Goal: Task Accomplishment & Management: Manage account settings

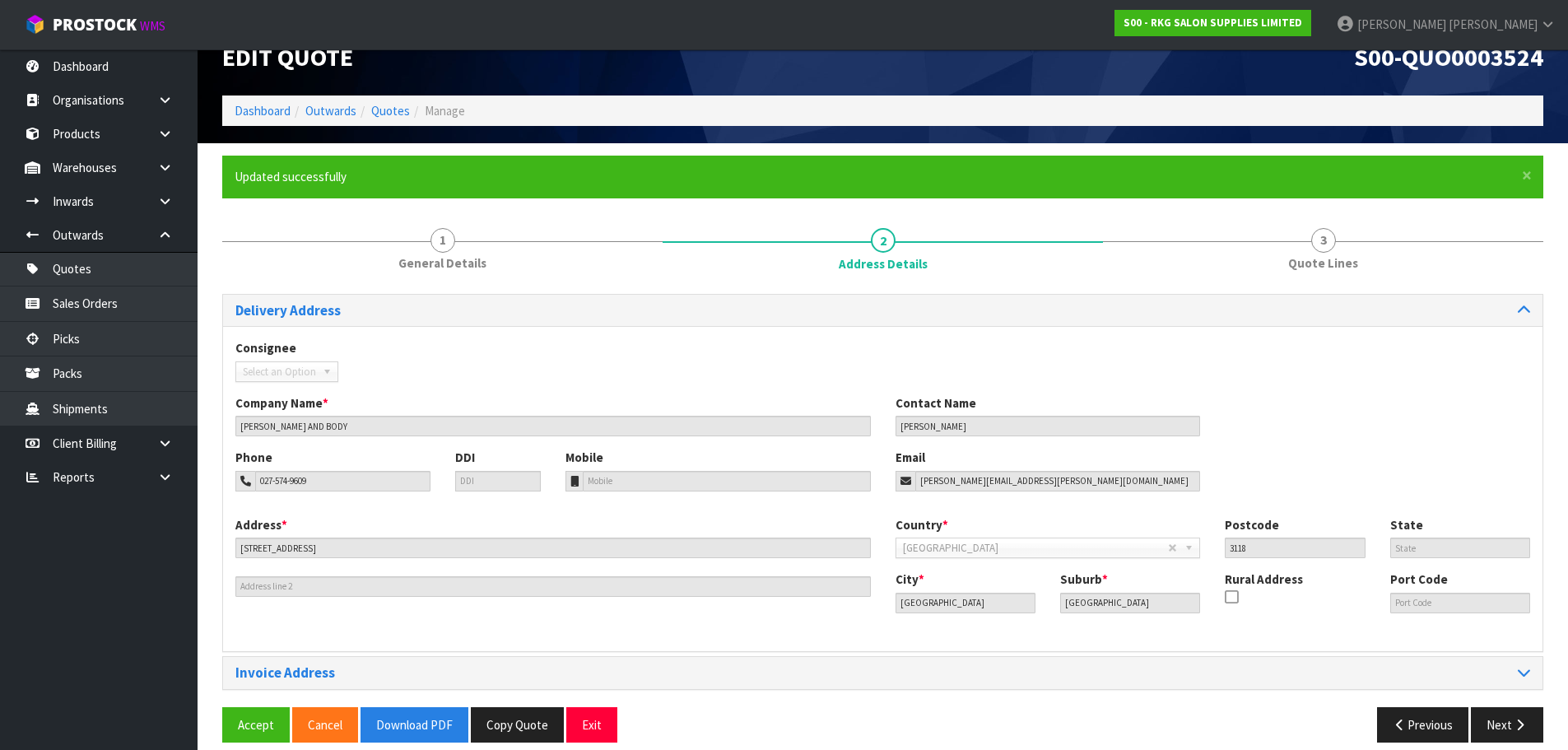
scroll to position [48, 0]
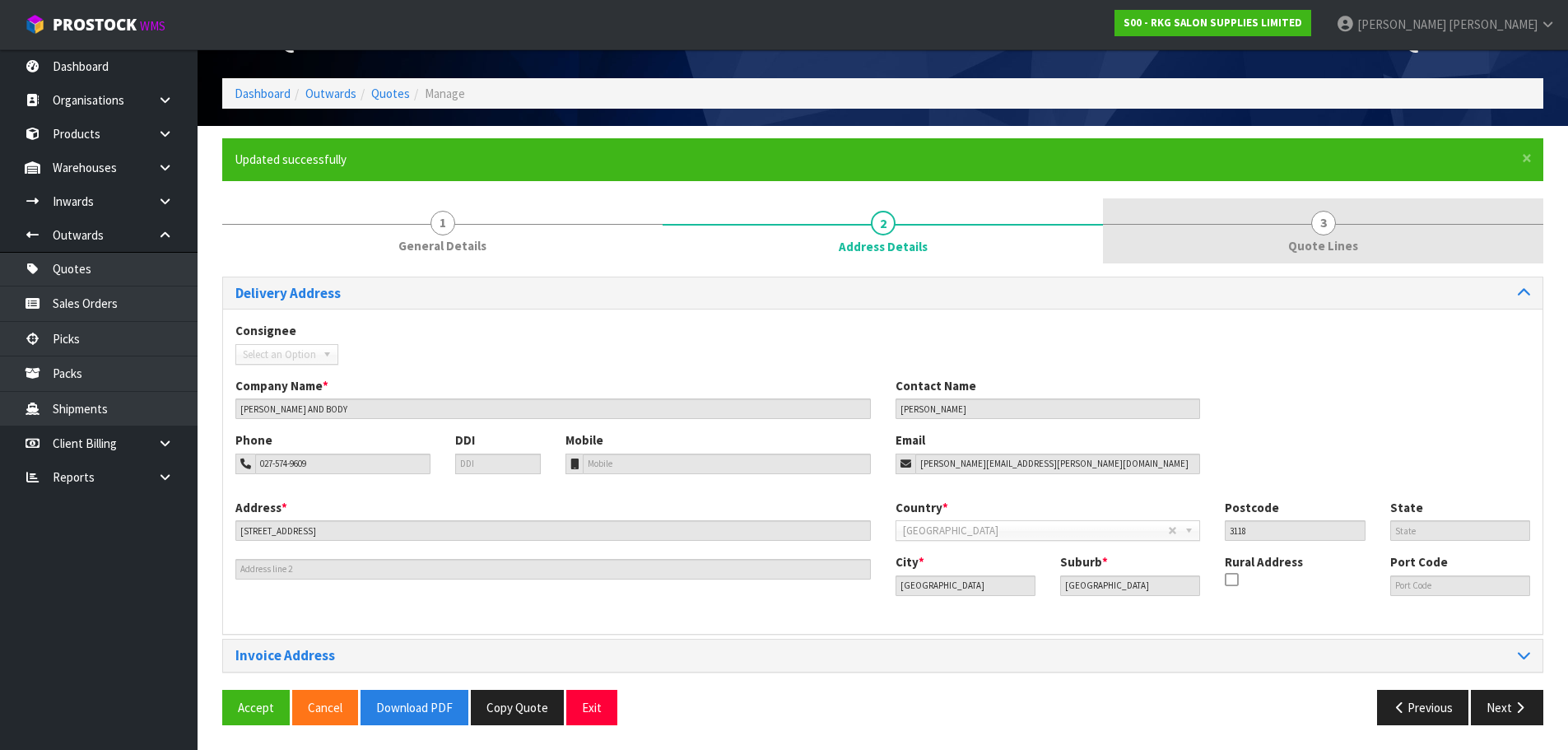
click at [1330, 225] on span "3" at bounding box center [1324, 223] width 25 height 25
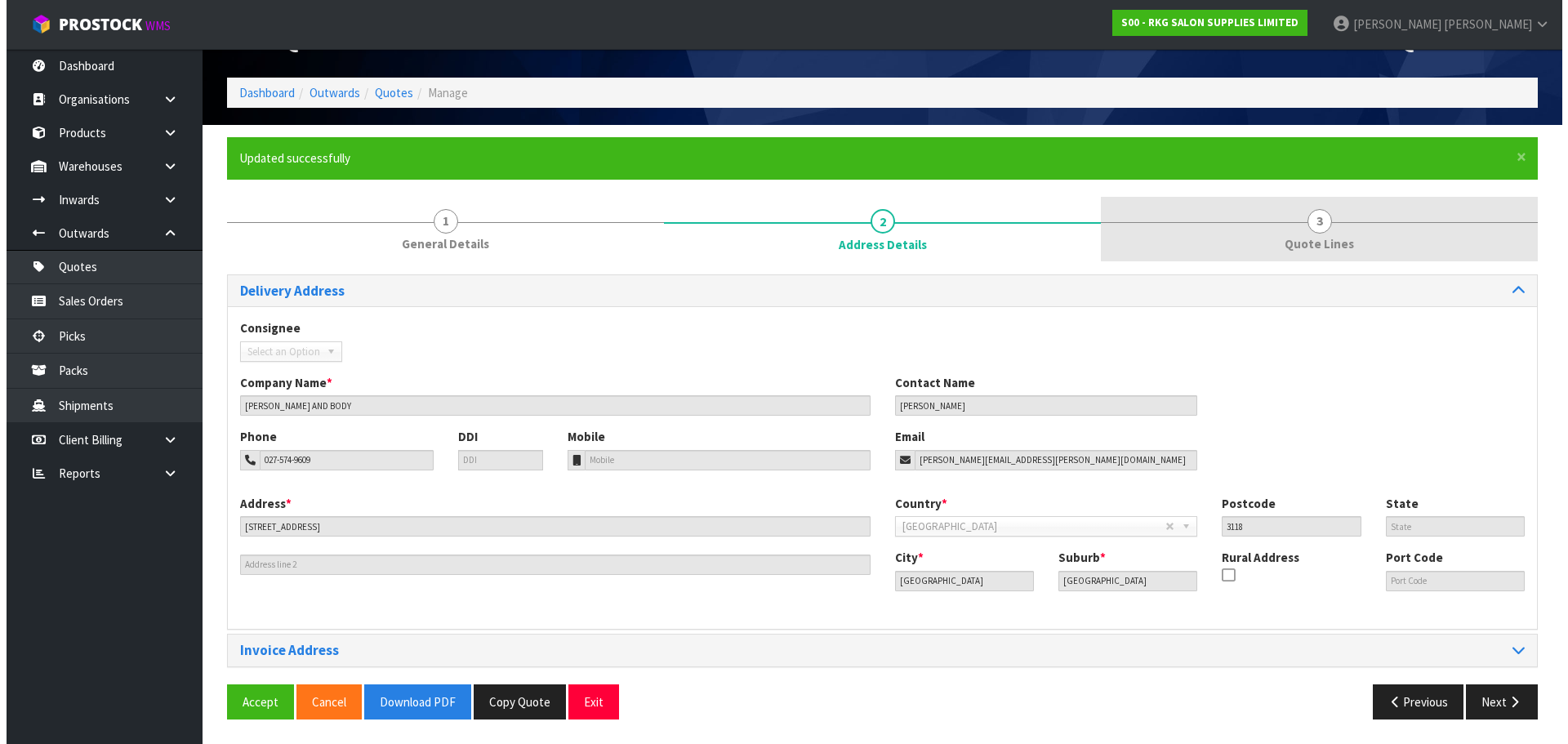
scroll to position [0, 0]
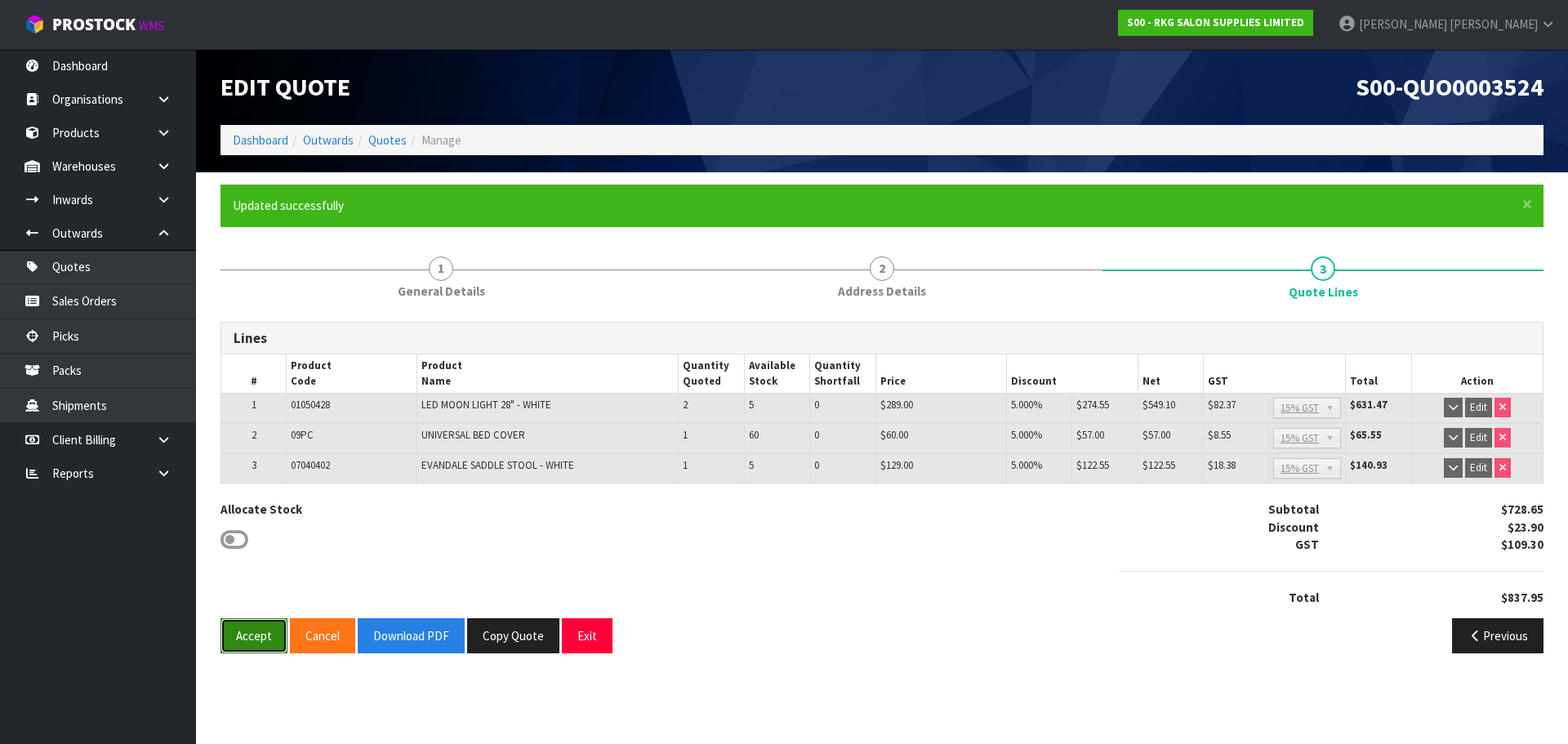
click at [253, 634] on button "Accept" at bounding box center [254, 635] width 67 height 35
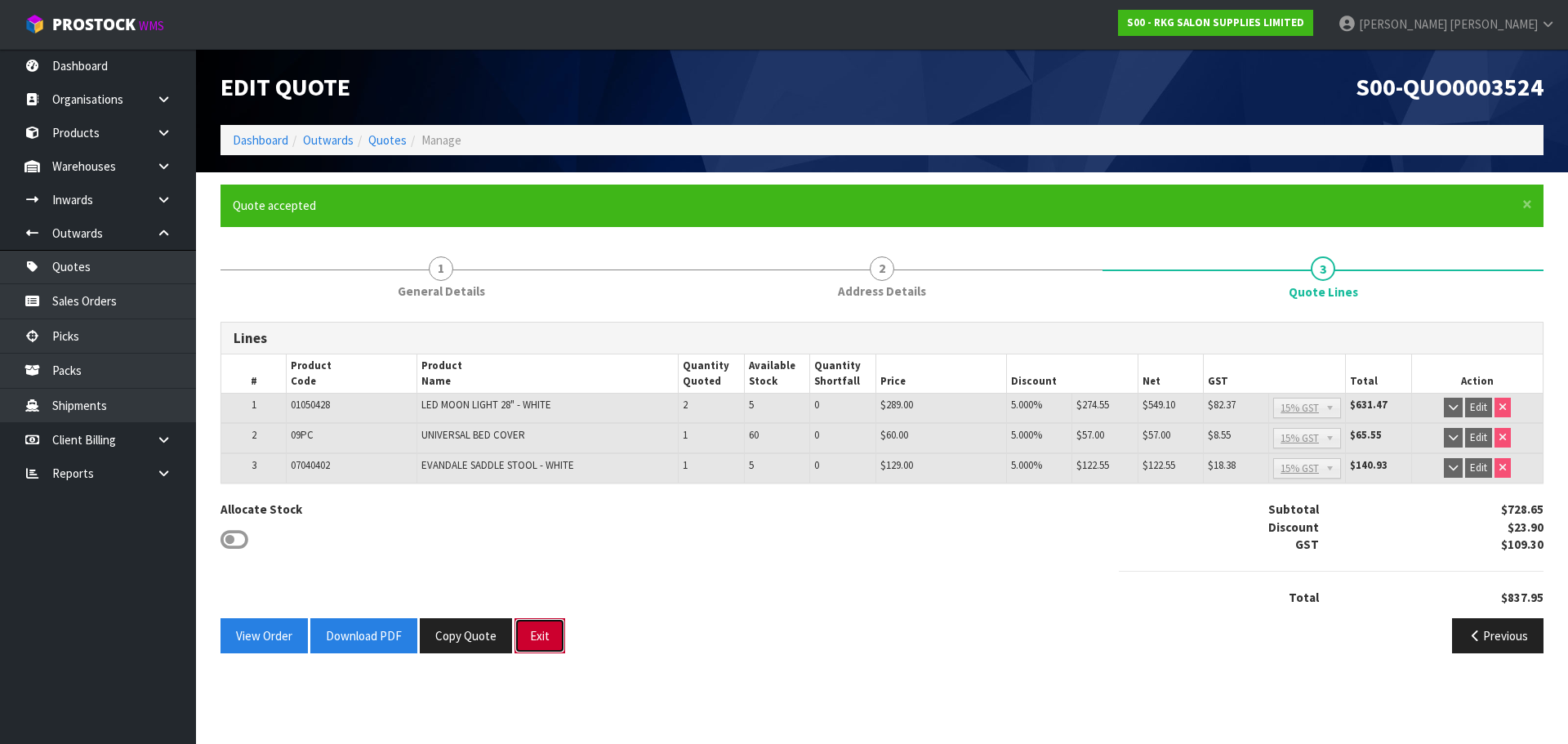
click at [539, 627] on button "Exit" at bounding box center [540, 635] width 51 height 35
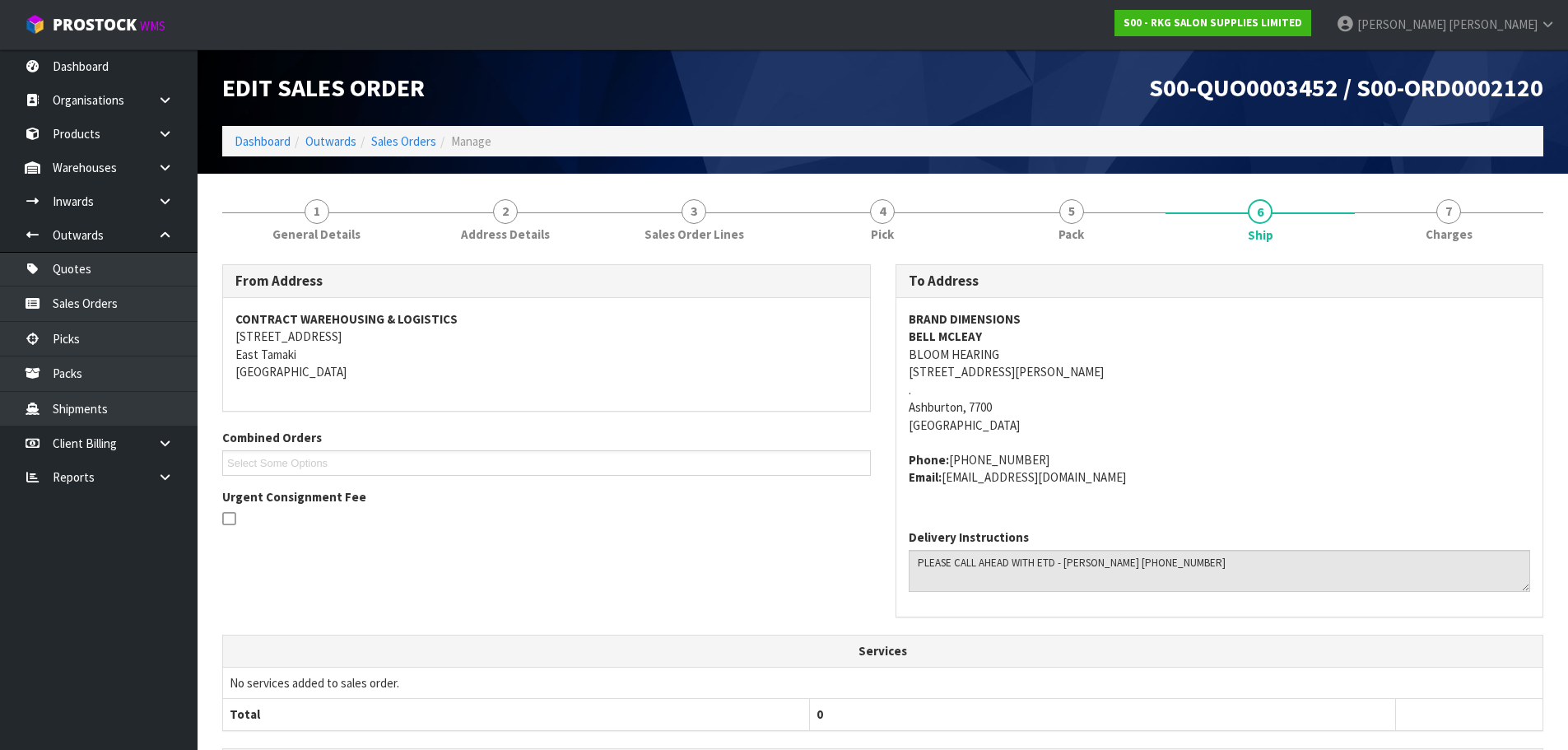
scroll to position [339, 0]
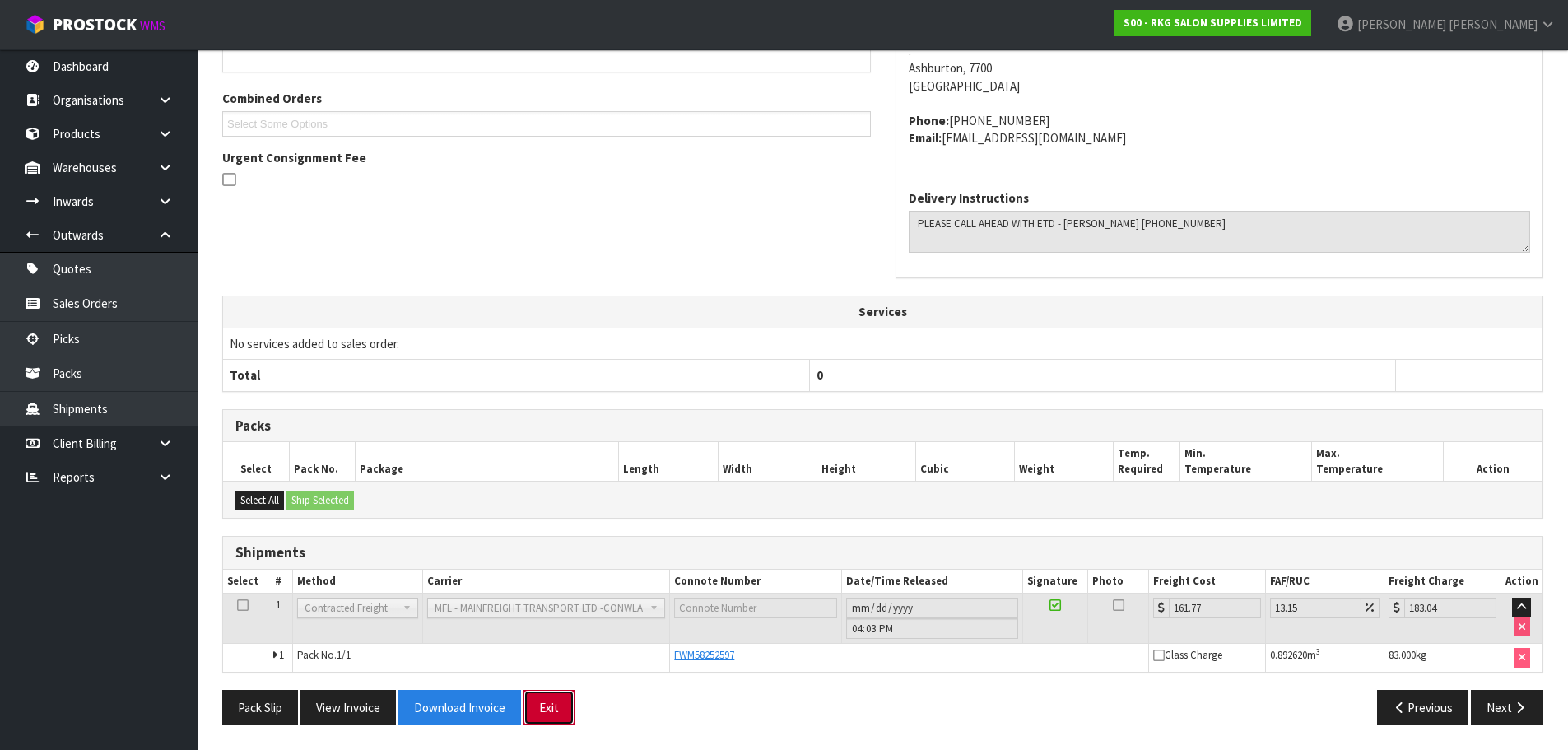
click at [553, 711] on button "Exit" at bounding box center [549, 707] width 51 height 35
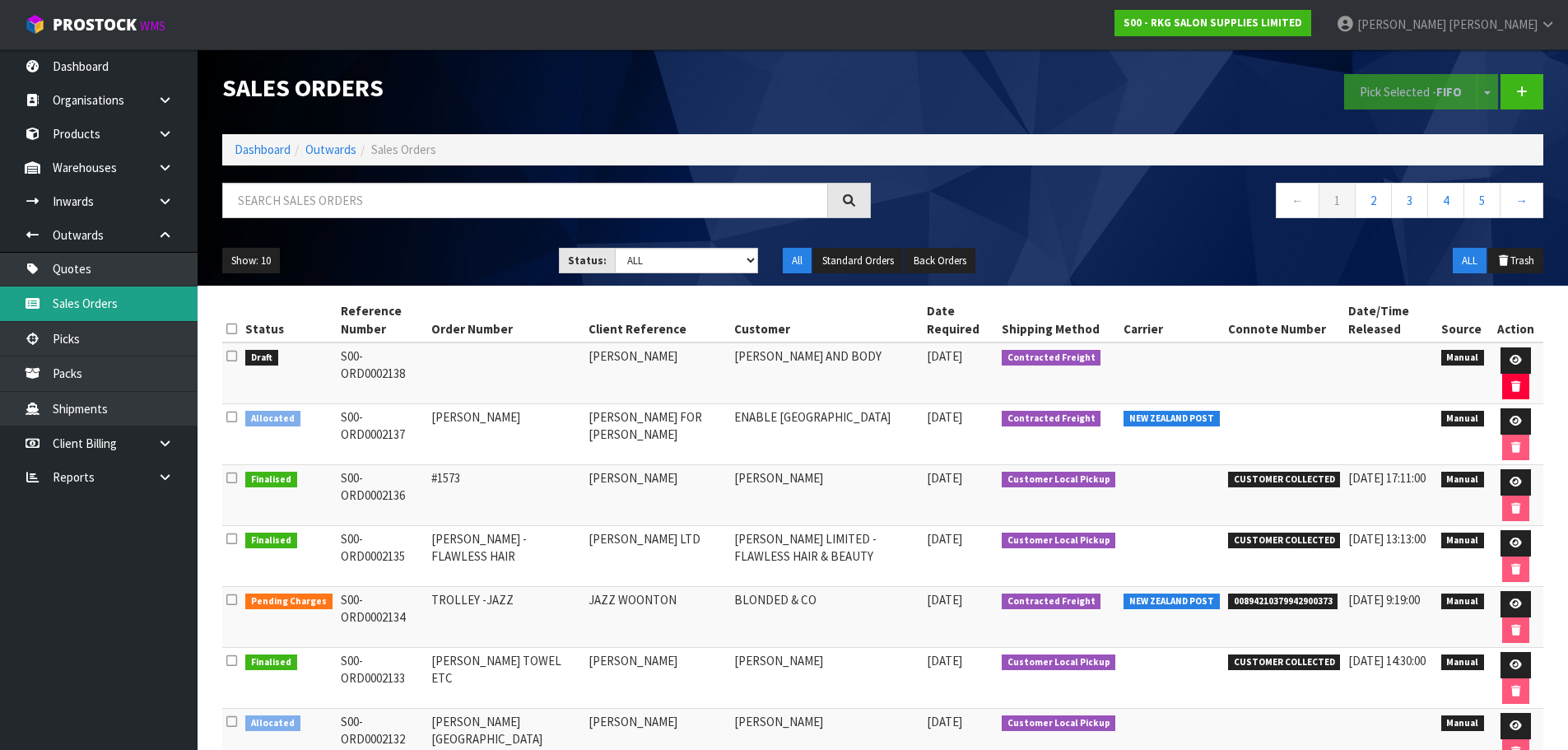
click at [78, 307] on link "Sales Orders" at bounding box center [99, 302] width 198 height 34
click at [1509, 359] on icon at bounding box center [1515, 359] width 12 height 11
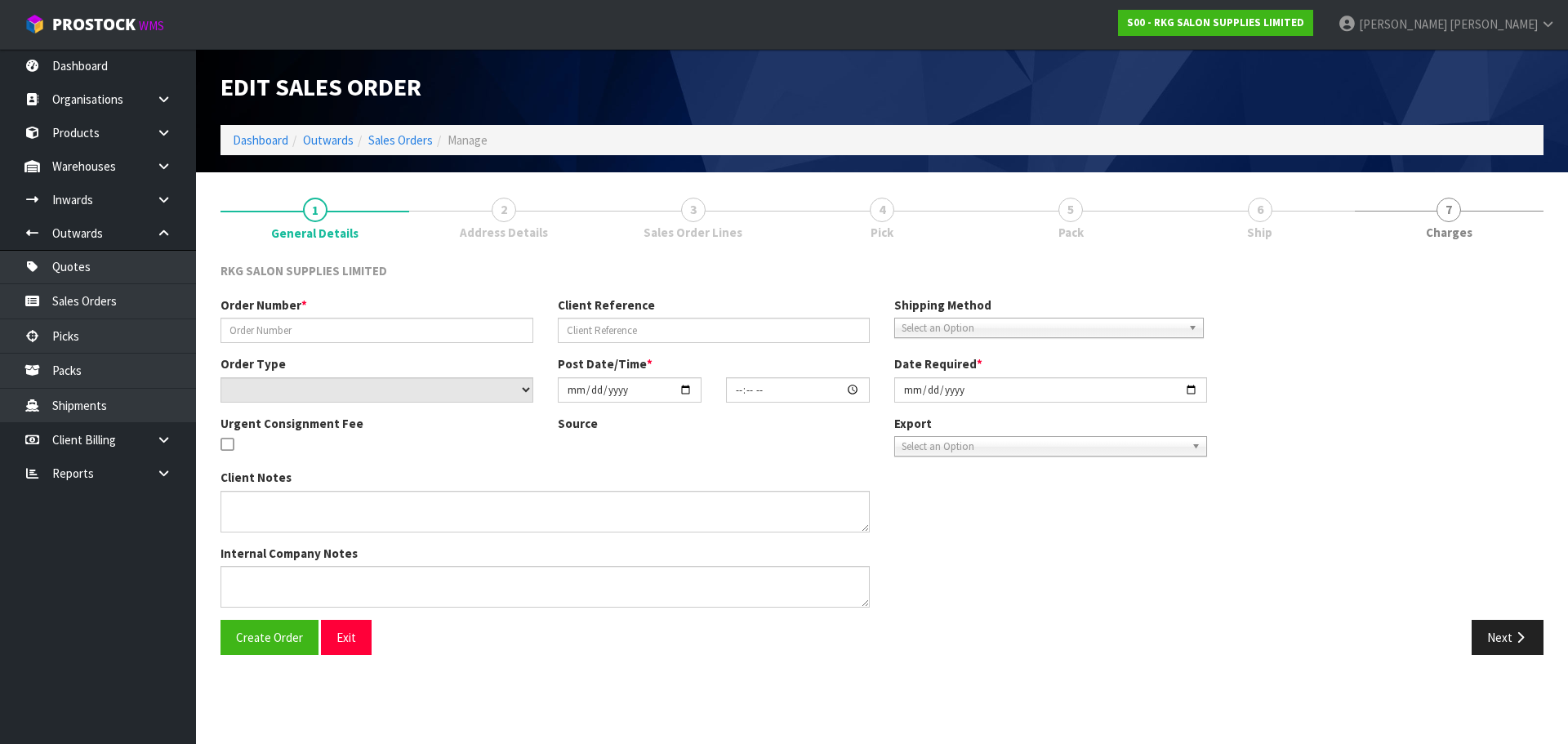
type input "[PERSON_NAME]"
select select "number:0"
type input "[DATE]"
type textarea "FOR PICK UP"
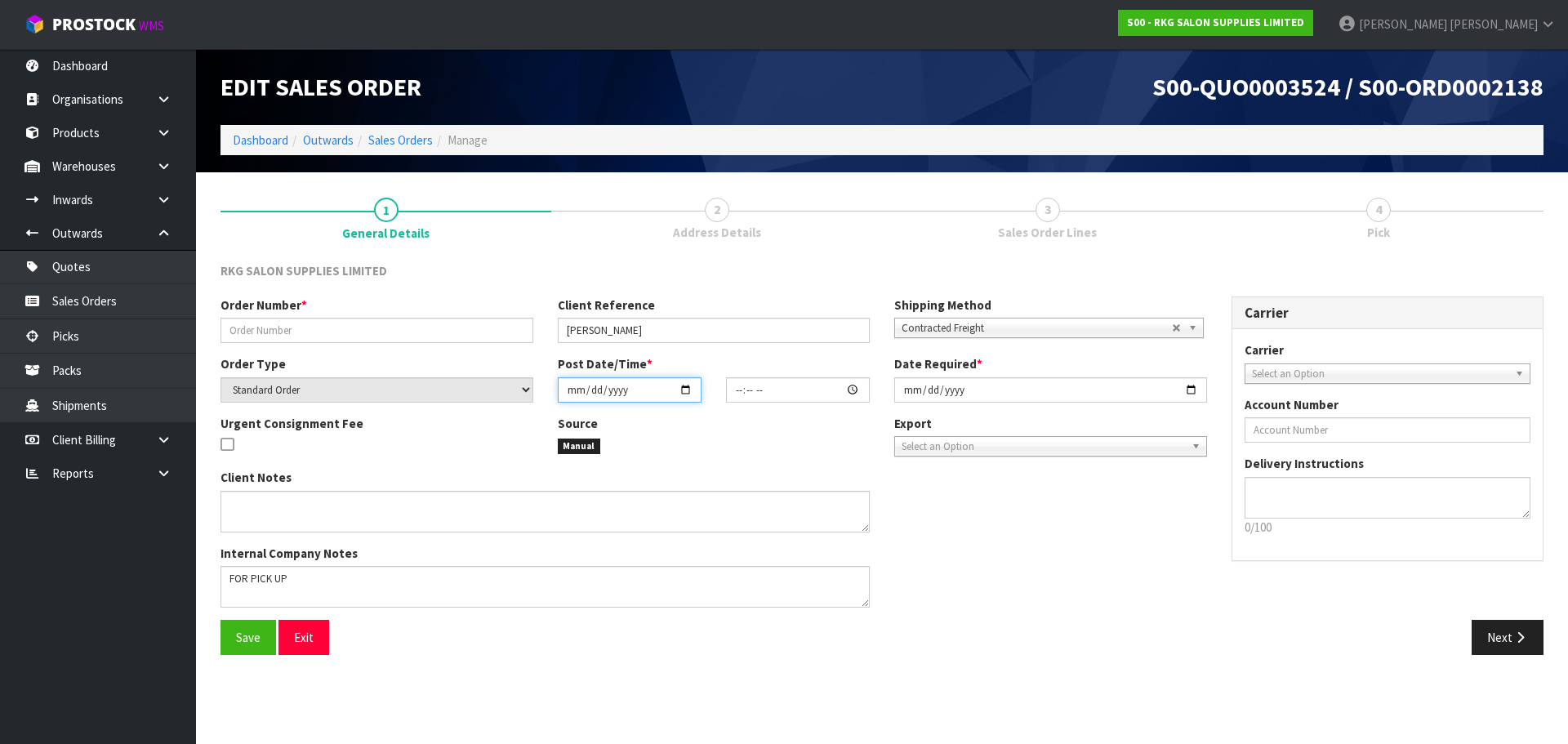
click at [686, 390] on input "date" at bounding box center [630, 389] width 144 height 25
type input "[DATE]"
type input "00:00:00.000"
type input "[DATE]"
click at [1192, 390] on input "[DATE]" at bounding box center [1050, 389] width 312 height 25
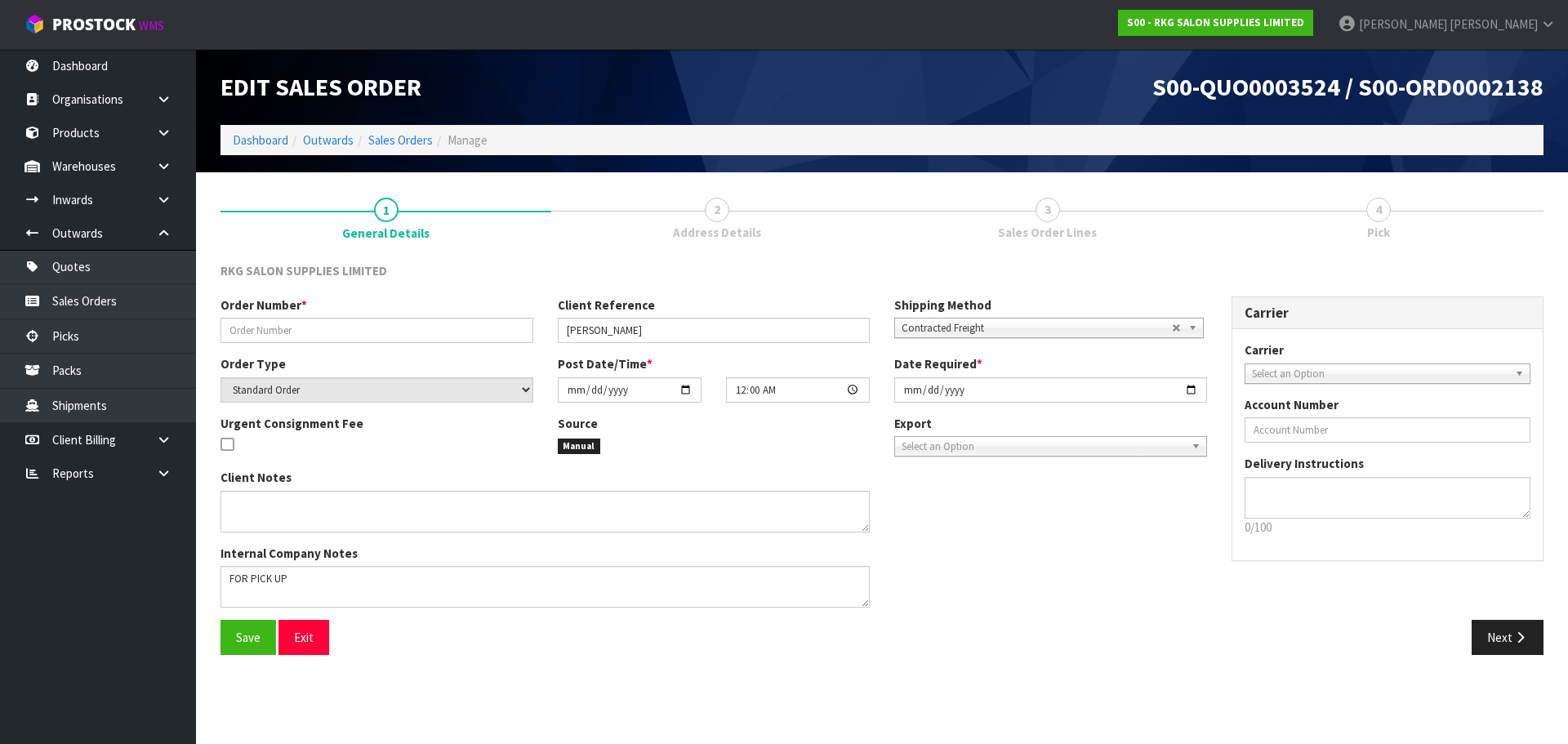
click at [935, 328] on span "Contracted Freight" at bounding box center [1036, 328] width 271 height 20
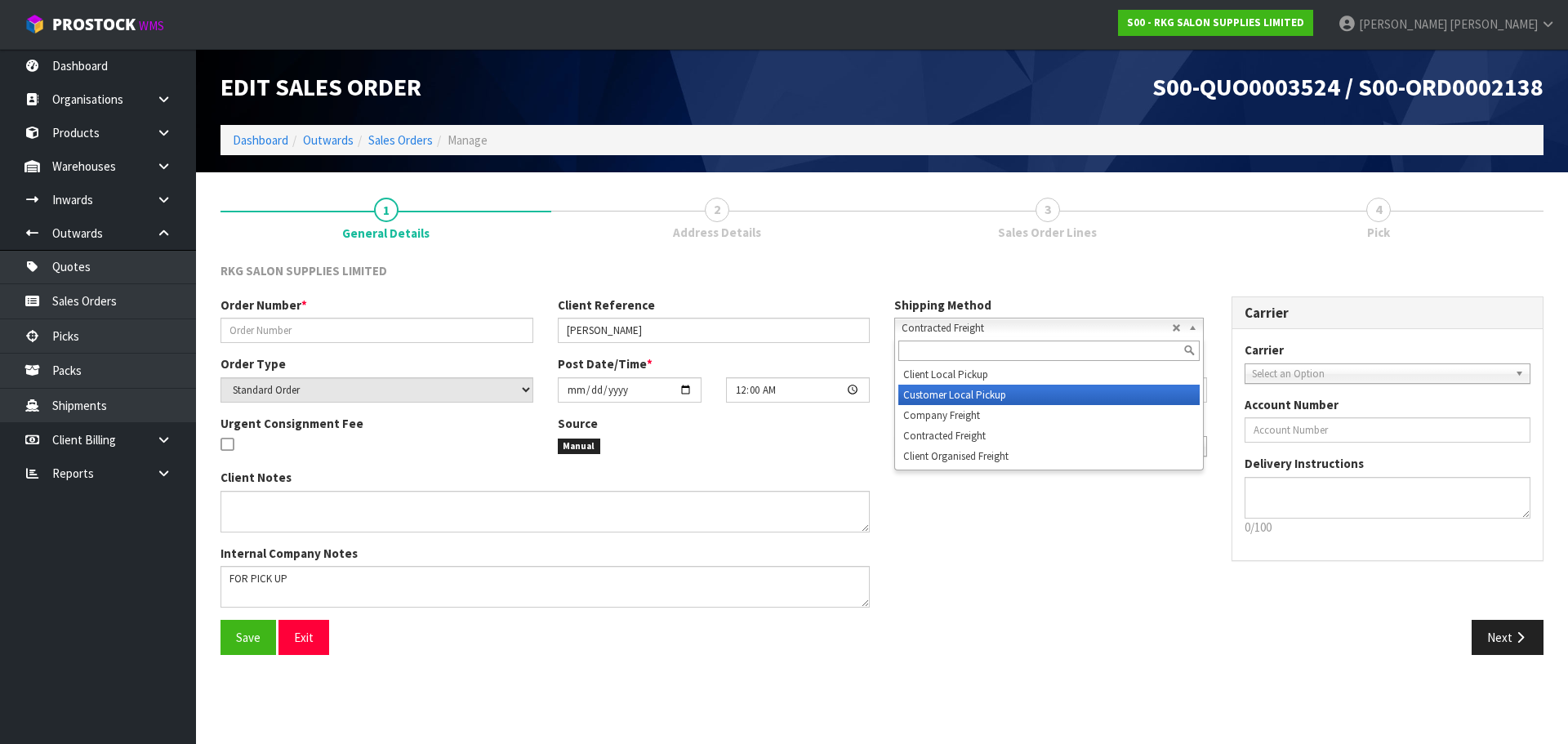
click at [923, 399] on li "Customer Local Pickup" at bounding box center [1049, 394] width 301 height 20
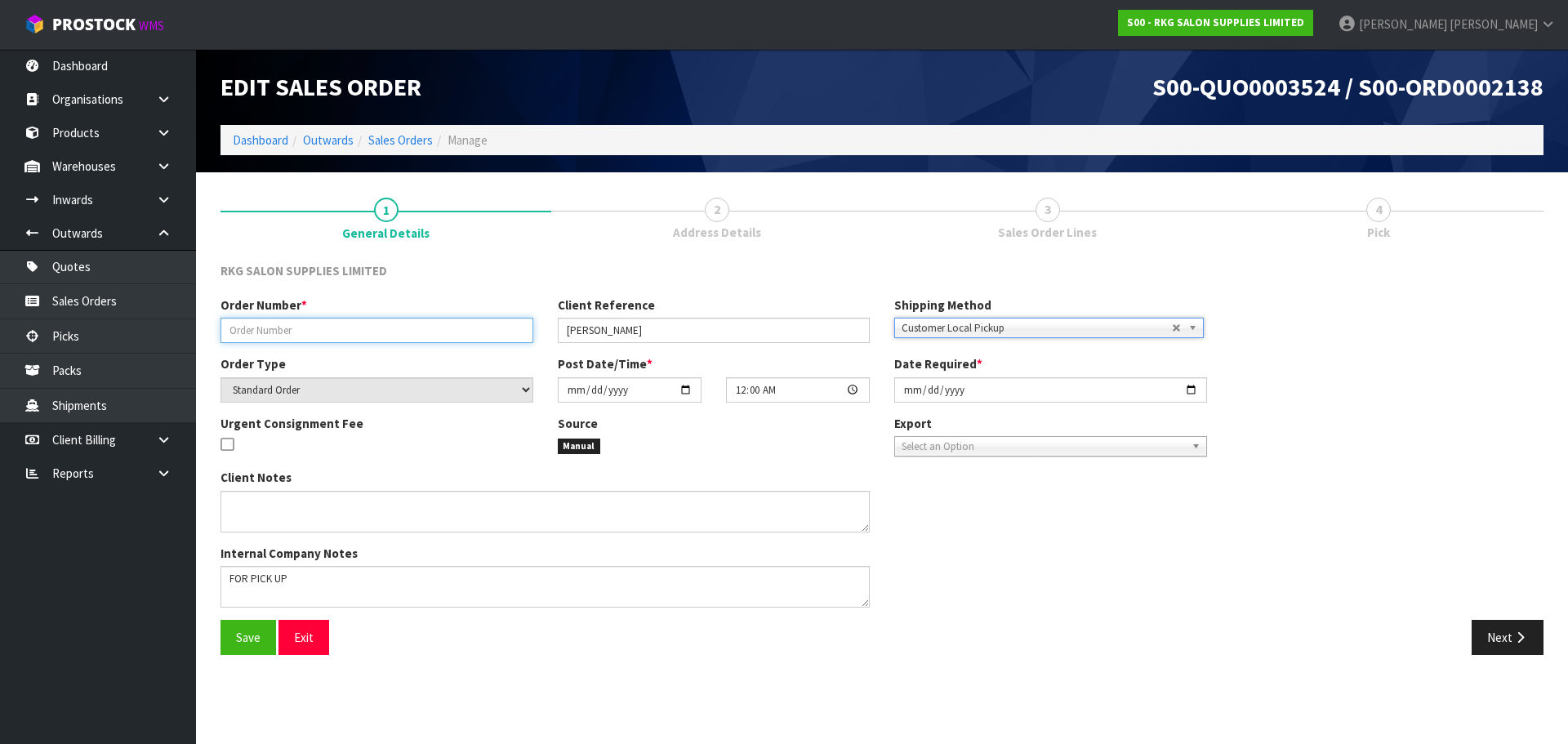
click at [276, 330] on input "text" at bounding box center [377, 329] width 312 height 25
type input "[PERSON_NAME]"
click at [249, 643] on span "Save" at bounding box center [249, 637] width 25 height 16
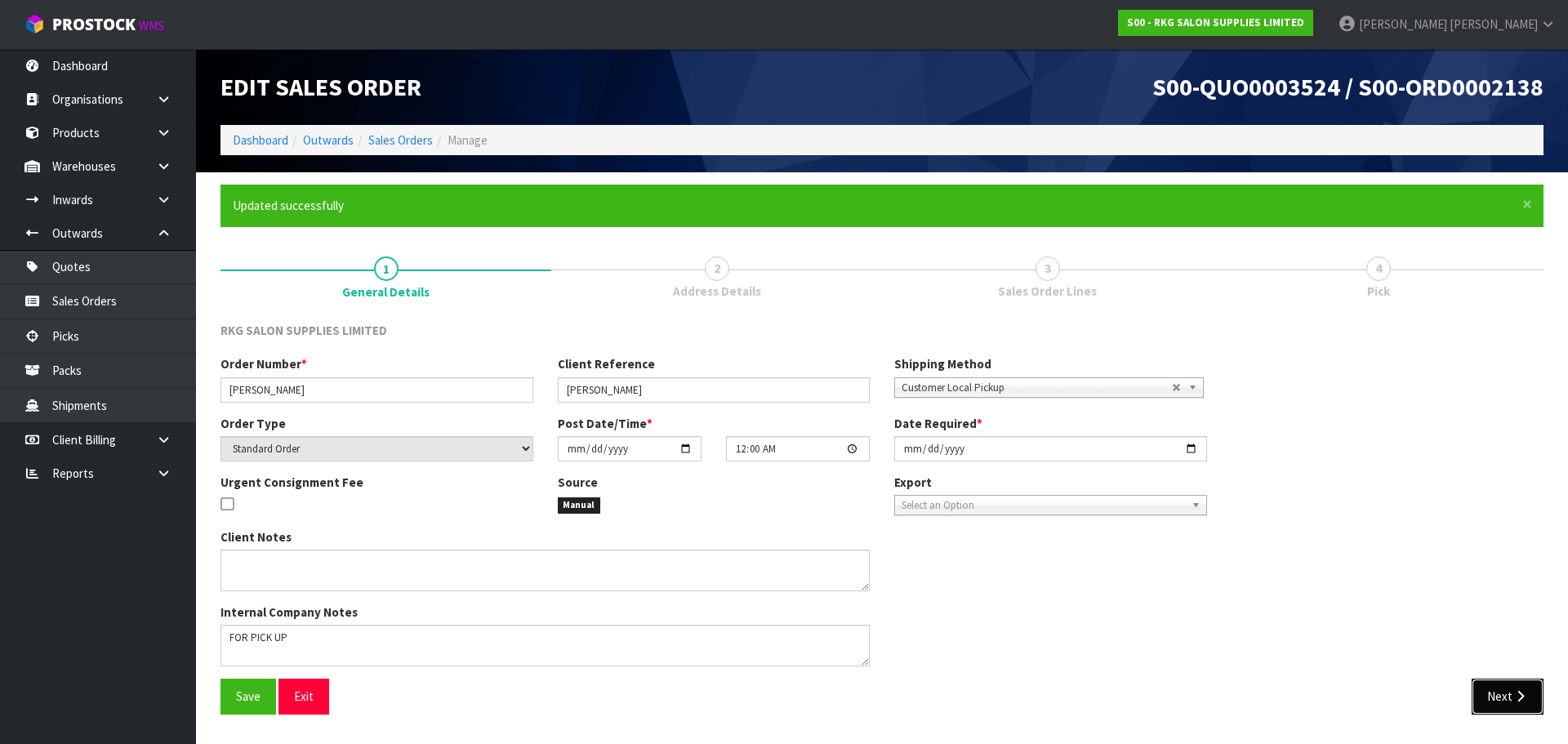
click at [1500, 695] on button "Next" at bounding box center [1507, 696] width 72 height 35
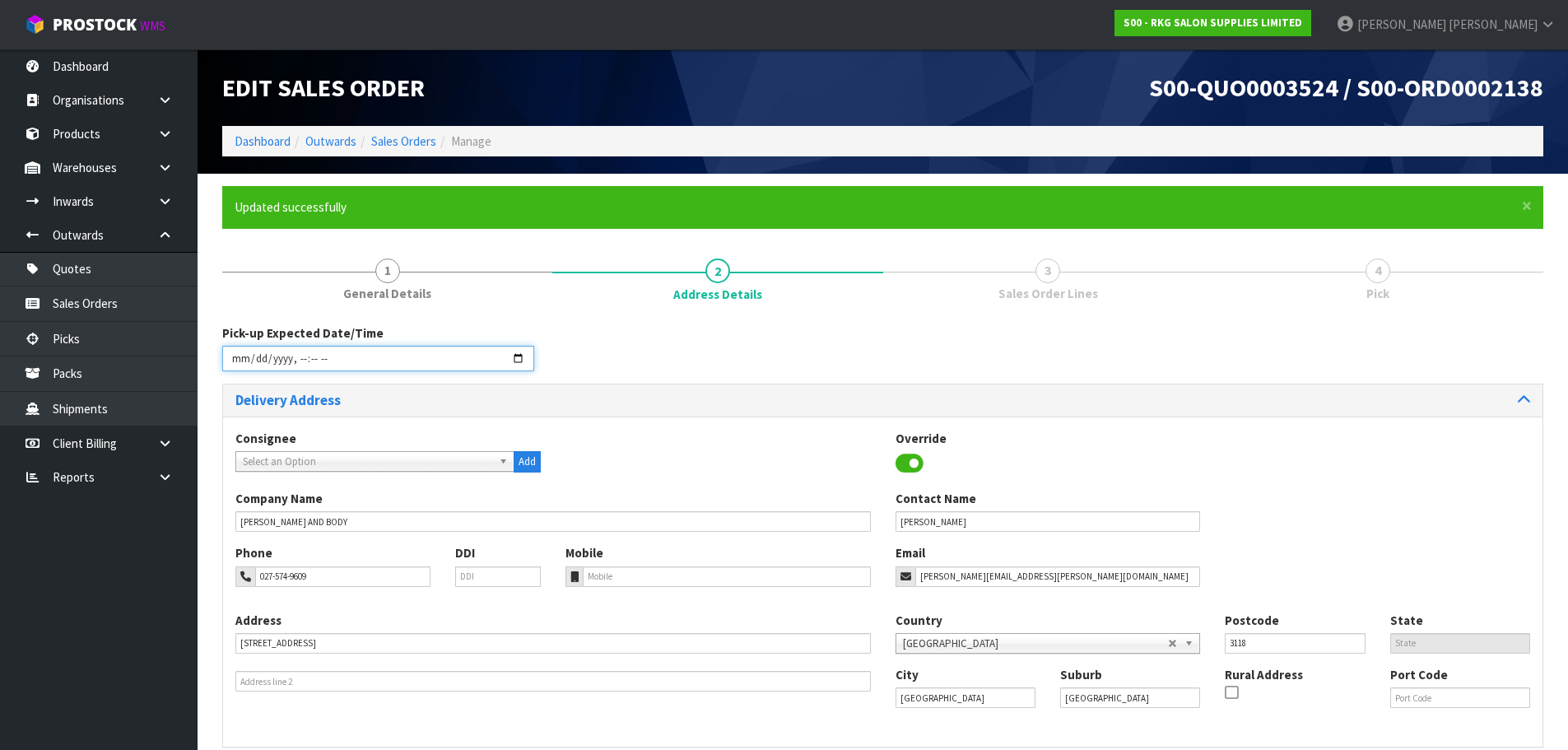
click at [518, 357] on input "datetime-local" at bounding box center [378, 358] width 312 height 26
type input "[DATE]T14:05"
click at [658, 351] on div "Pick-up Expected Date/Time" at bounding box center [883, 354] width 1346 height 59
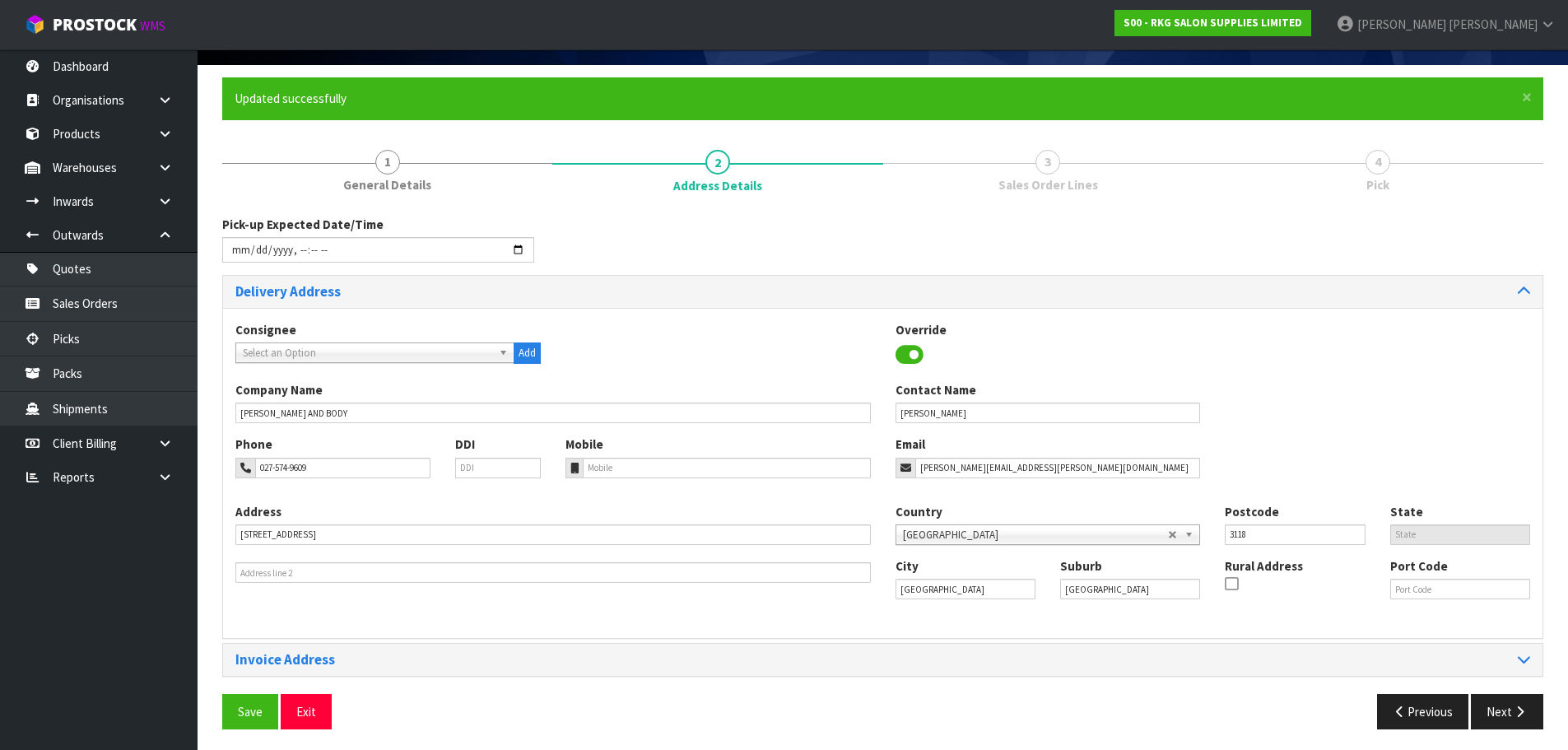
scroll to position [113, 0]
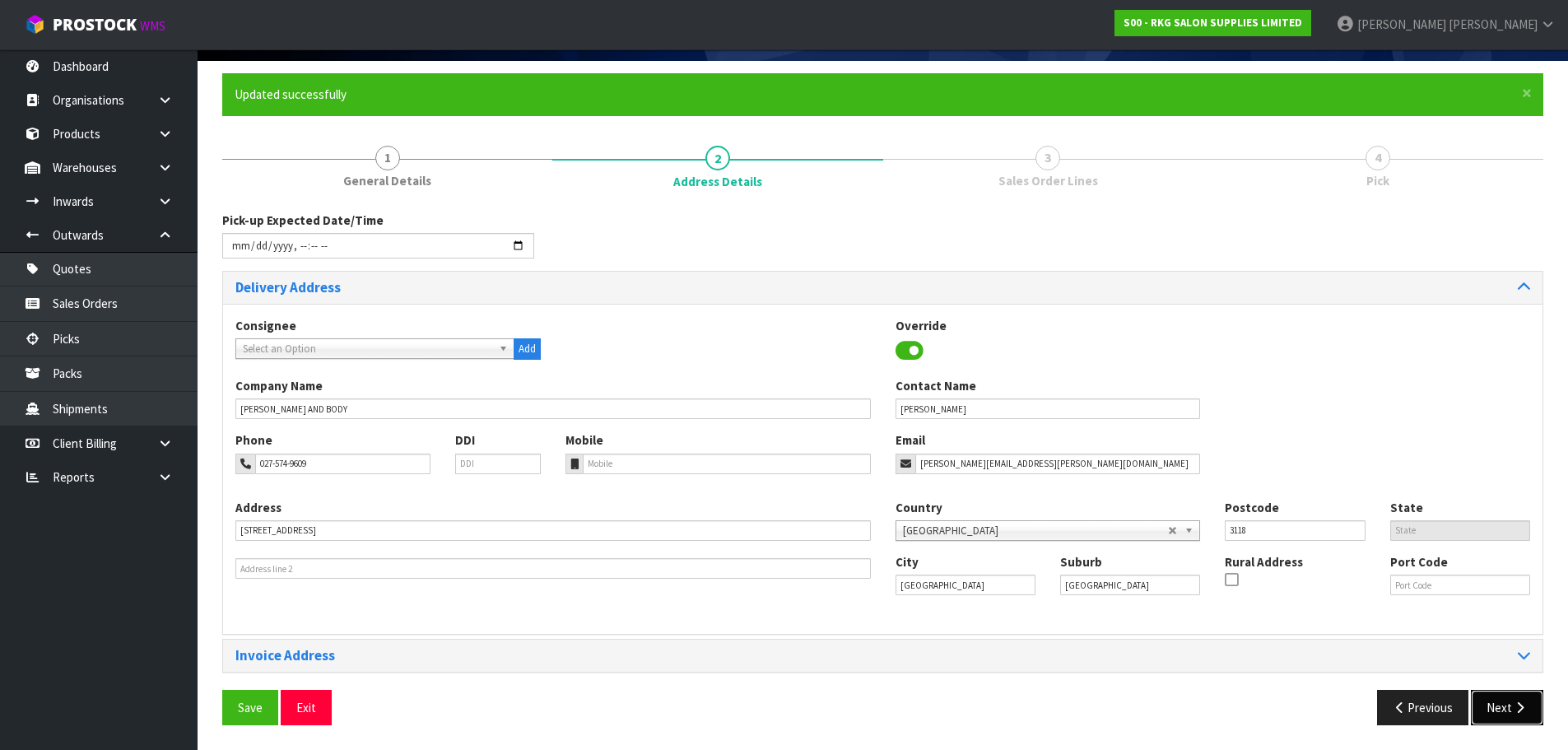
click at [1509, 715] on button "Next" at bounding box center [1507, 707] width 73 height 35
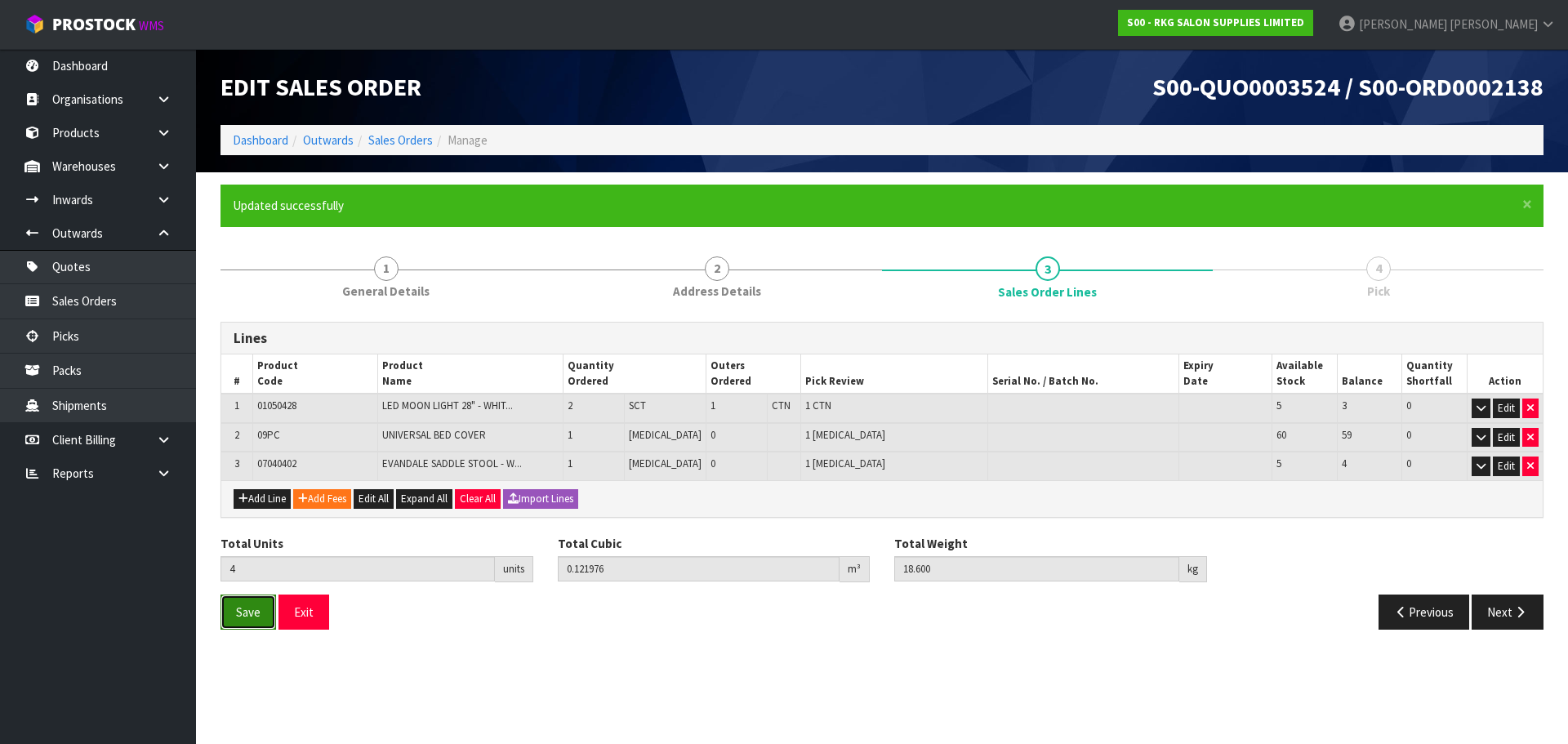
click at [246, 608] on span "Save" at bounding box center [249, 612] width 25 height 16
click at [1495, 605] on button "Next" at bounding box center [1507, 612] width 72 height 35
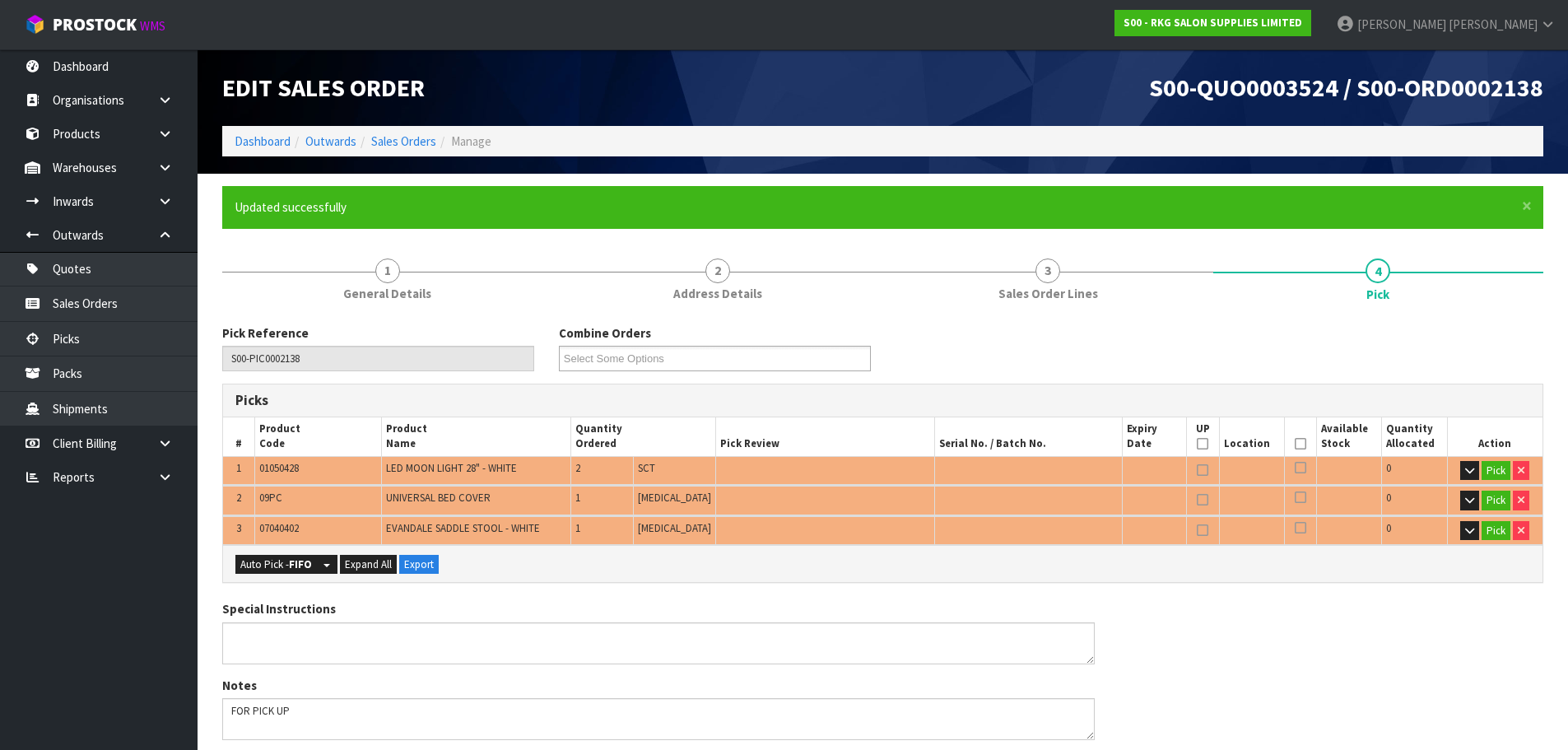
scroll to position [82, 0]
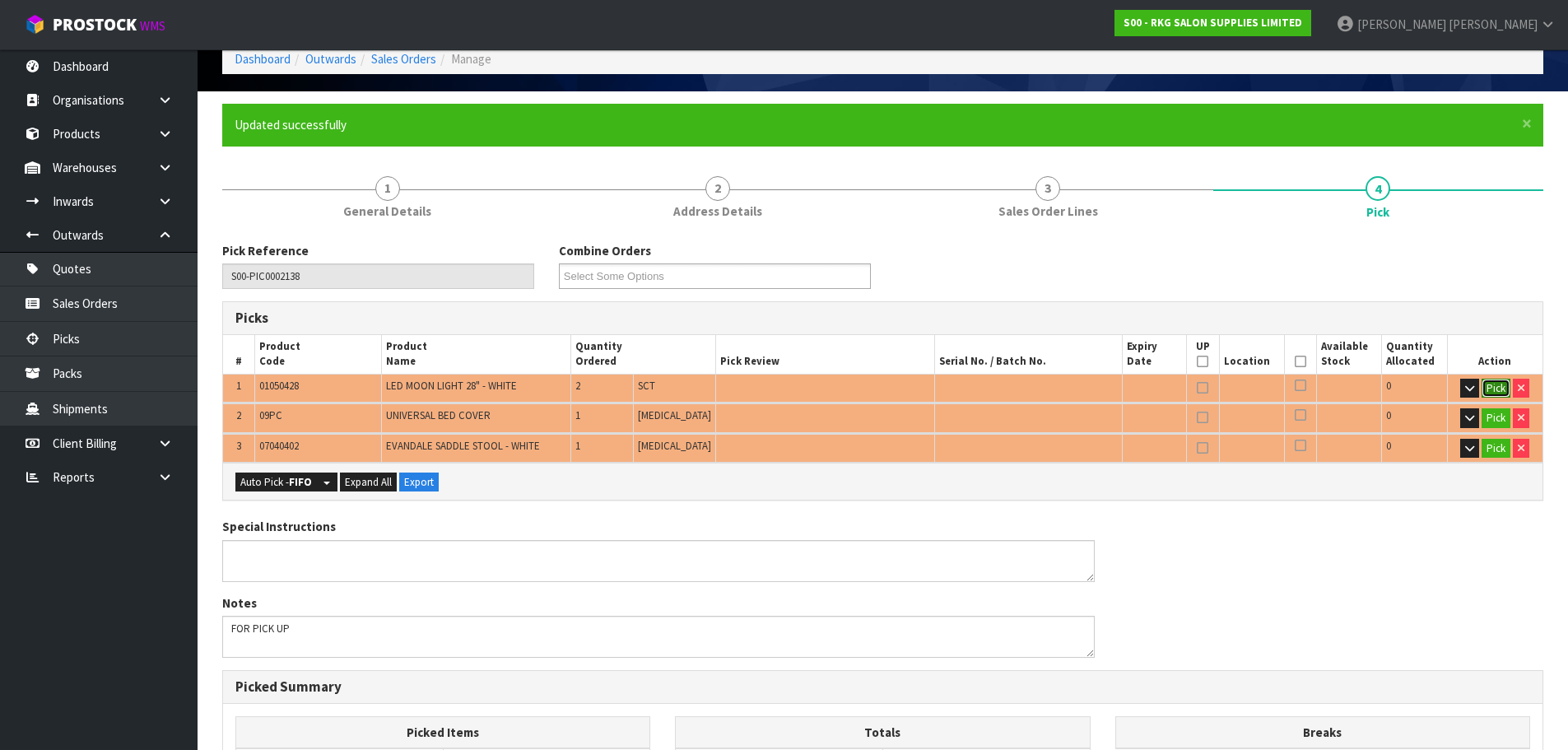
click at [1487, 382] on button "Pick" at bounding box center [1495, 388] width 29 height 20
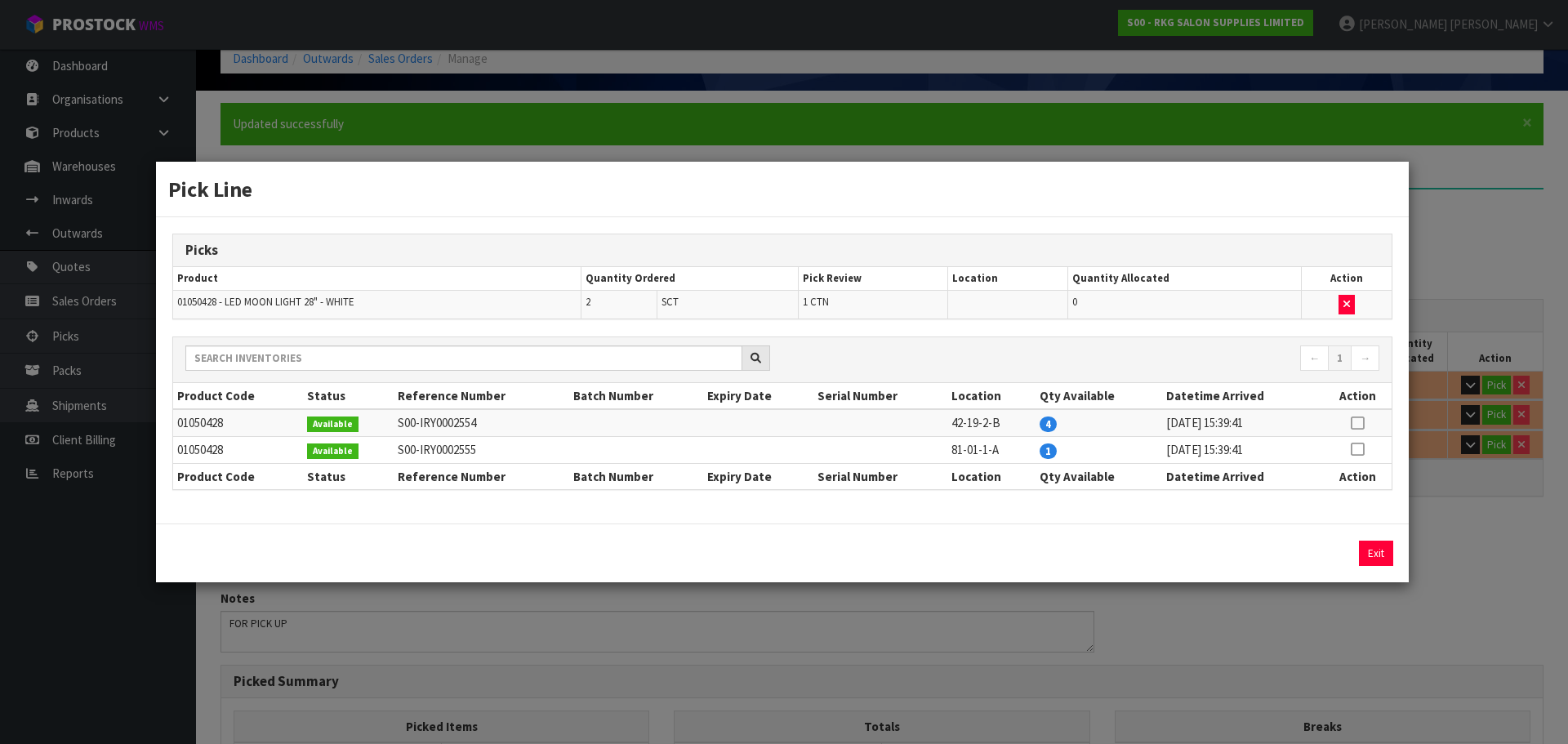
click at [1355, 423] on icon at bounding box center [1358, 423] width 13 height 1
click at [1322, 550] on button "Assign Pick" at bounding box center [1321, 553] width 67 height 25
type input "1"
type input "2"
type input "0.05984"
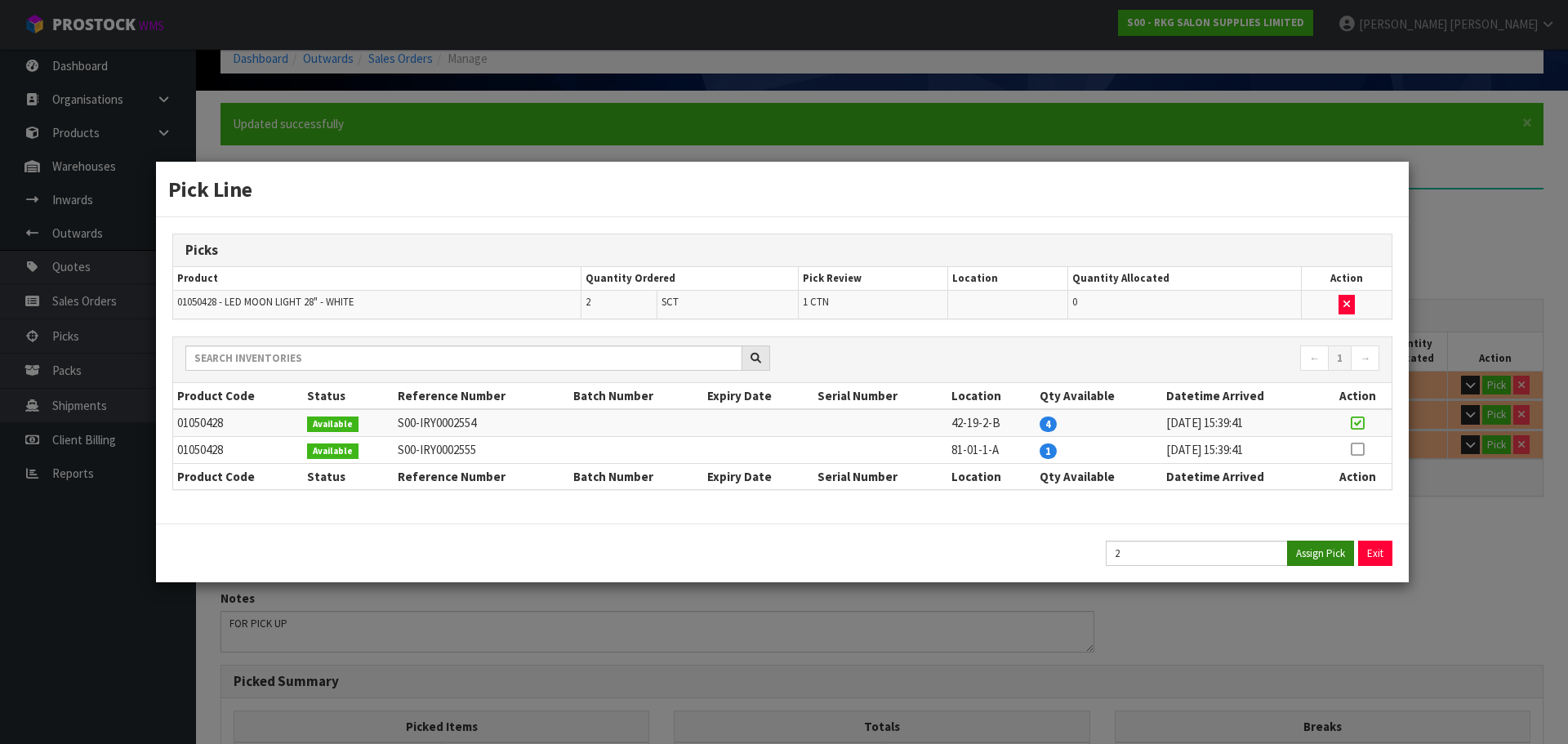
type input "11.85"
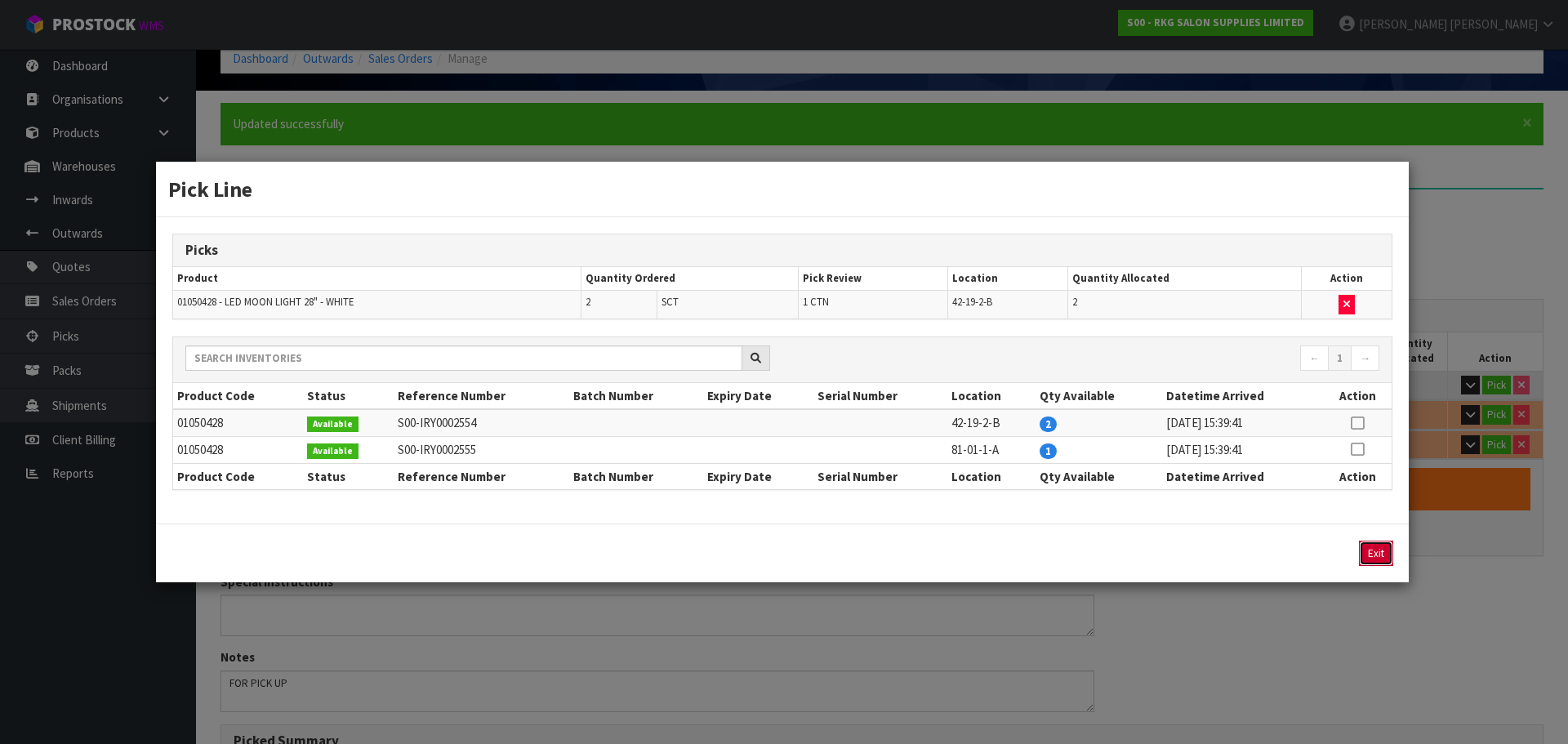
click at [1377, 555] on button "Exit" at bounding box center [1377, 553] width 34 height 25
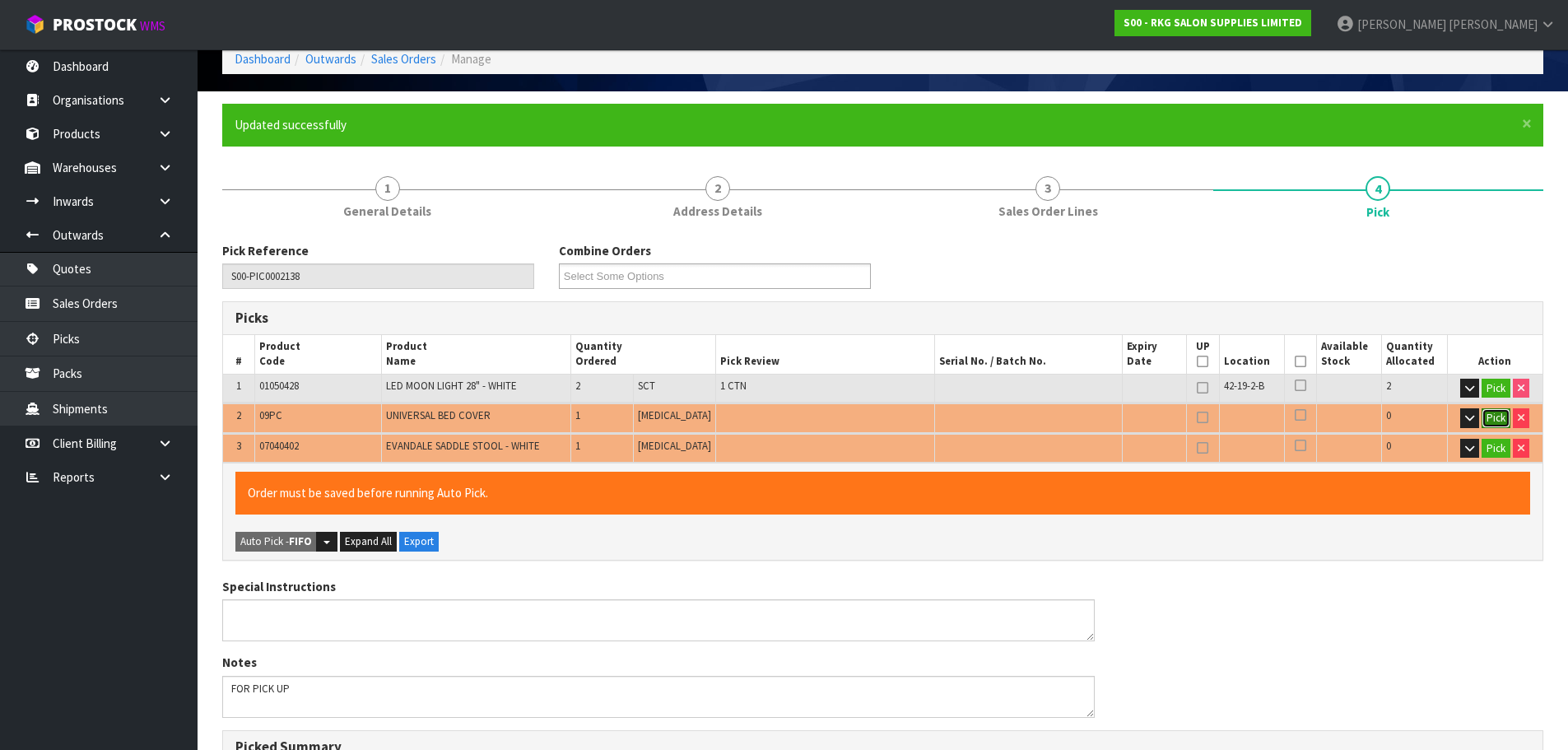
click at [1495, 420] on button "Pick" at bounding box center [1495, 418] width 29 height 20
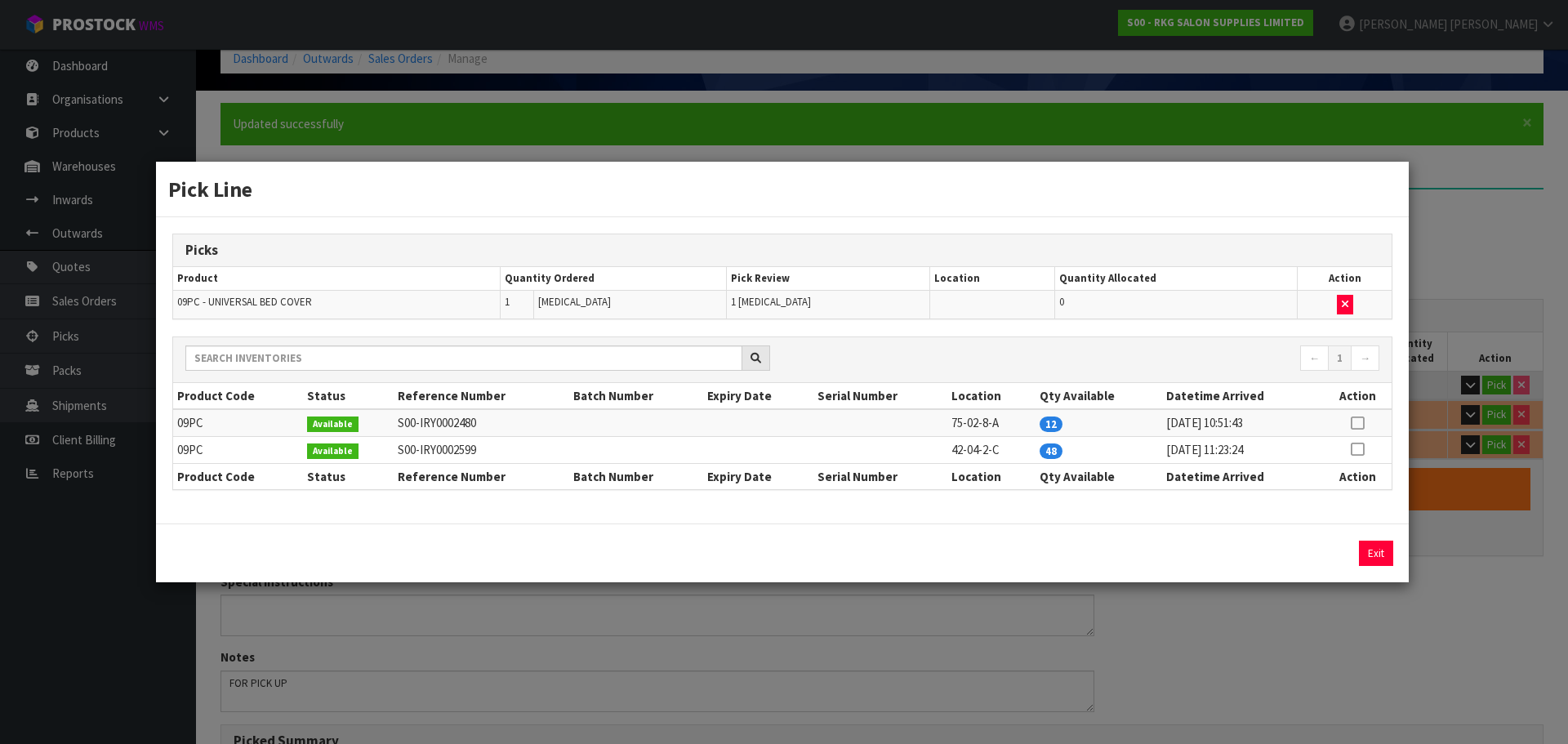
click at [1361, 450] on icon at bounding box center [1358, 449] width 13 height 1
click at [1328, 561] on button "Assign Pick" at bounding box center [1321, 553] width 67 height 25
type input "Piece x 1"
type input "3"
type input "0.064376"
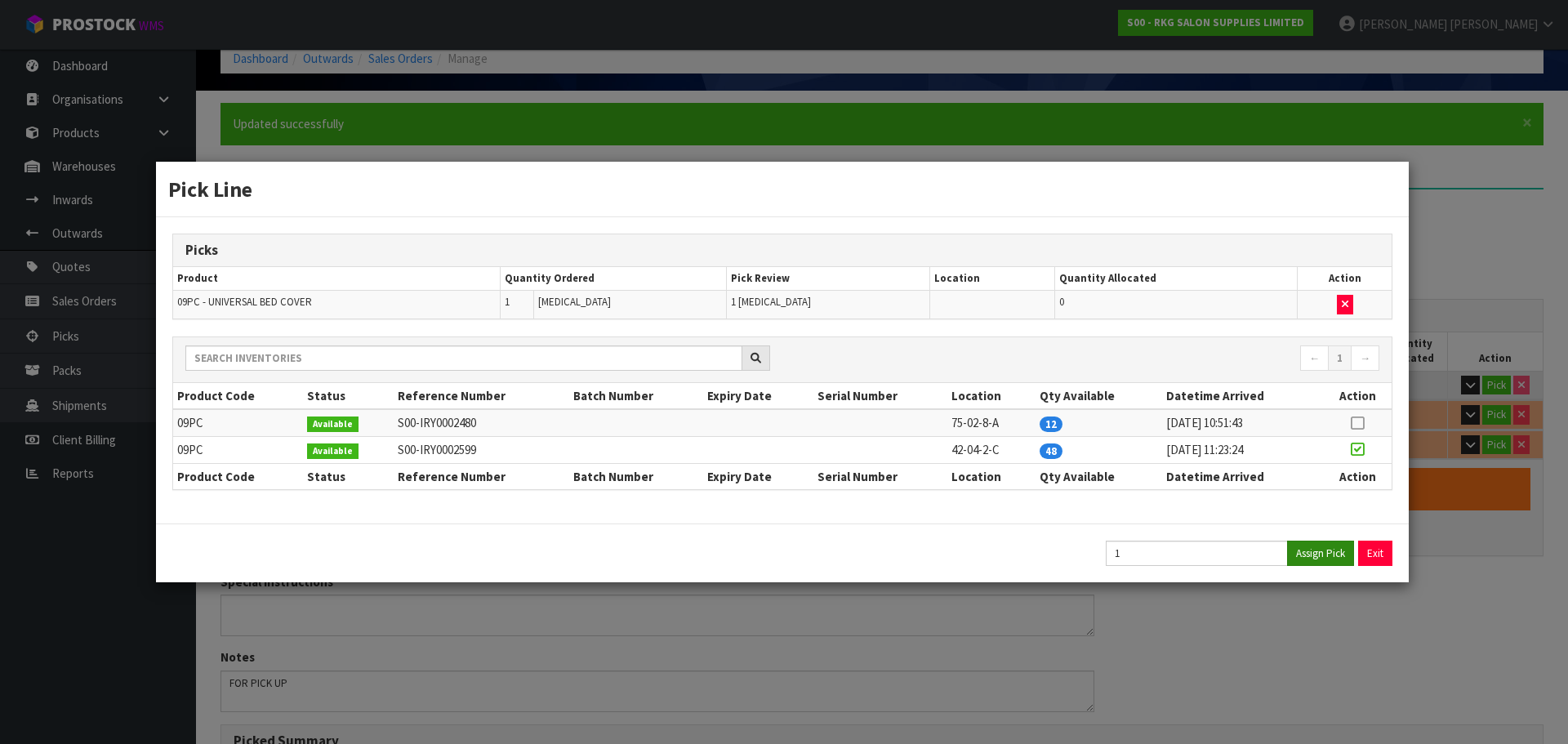
type input "12.5"
click at [1368, 551] on button "Exit" at bounding box center [1377, 553] width 34 height 25
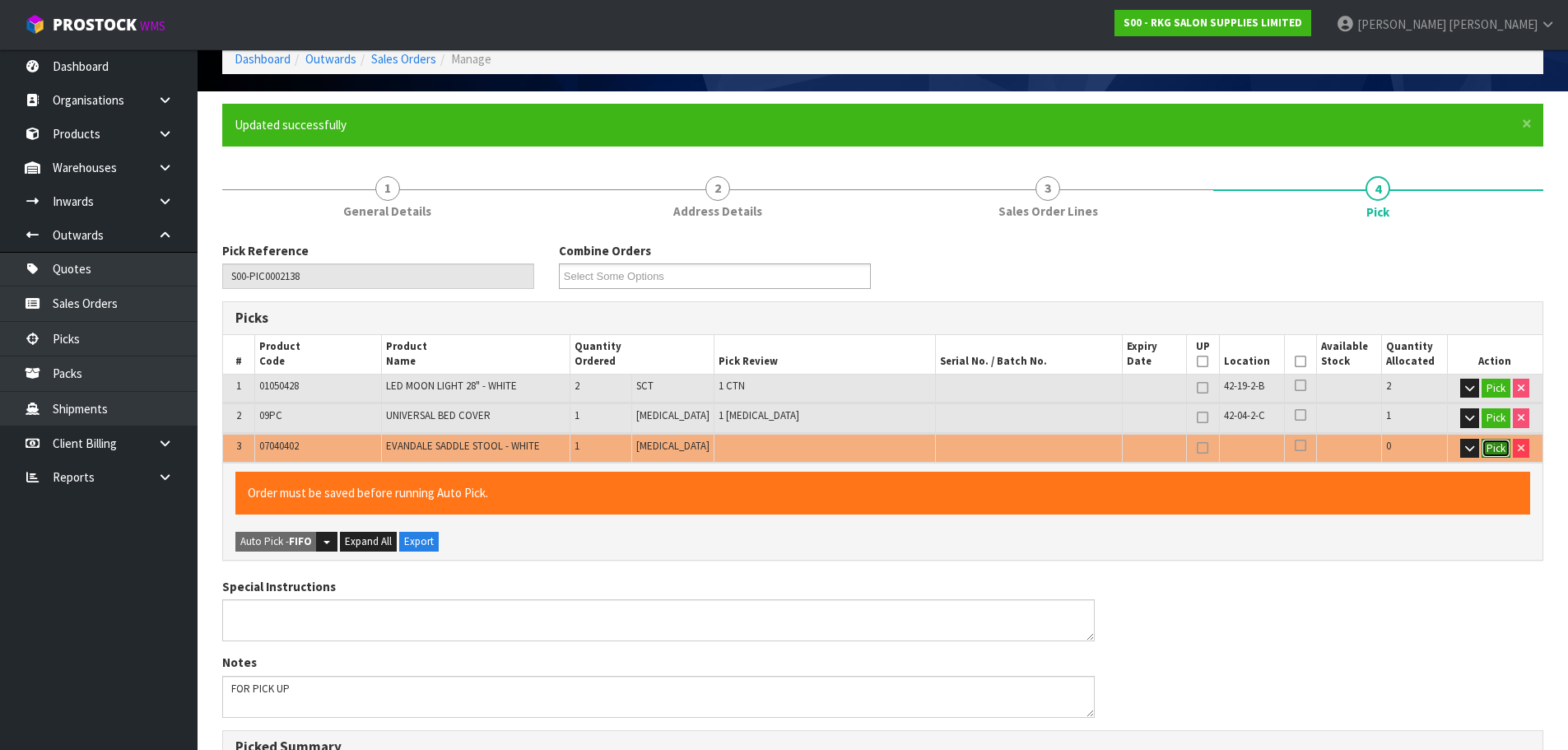
click at [1491, 447] on button "Pick" at bounding box center [1495, 448] width 29 height 20
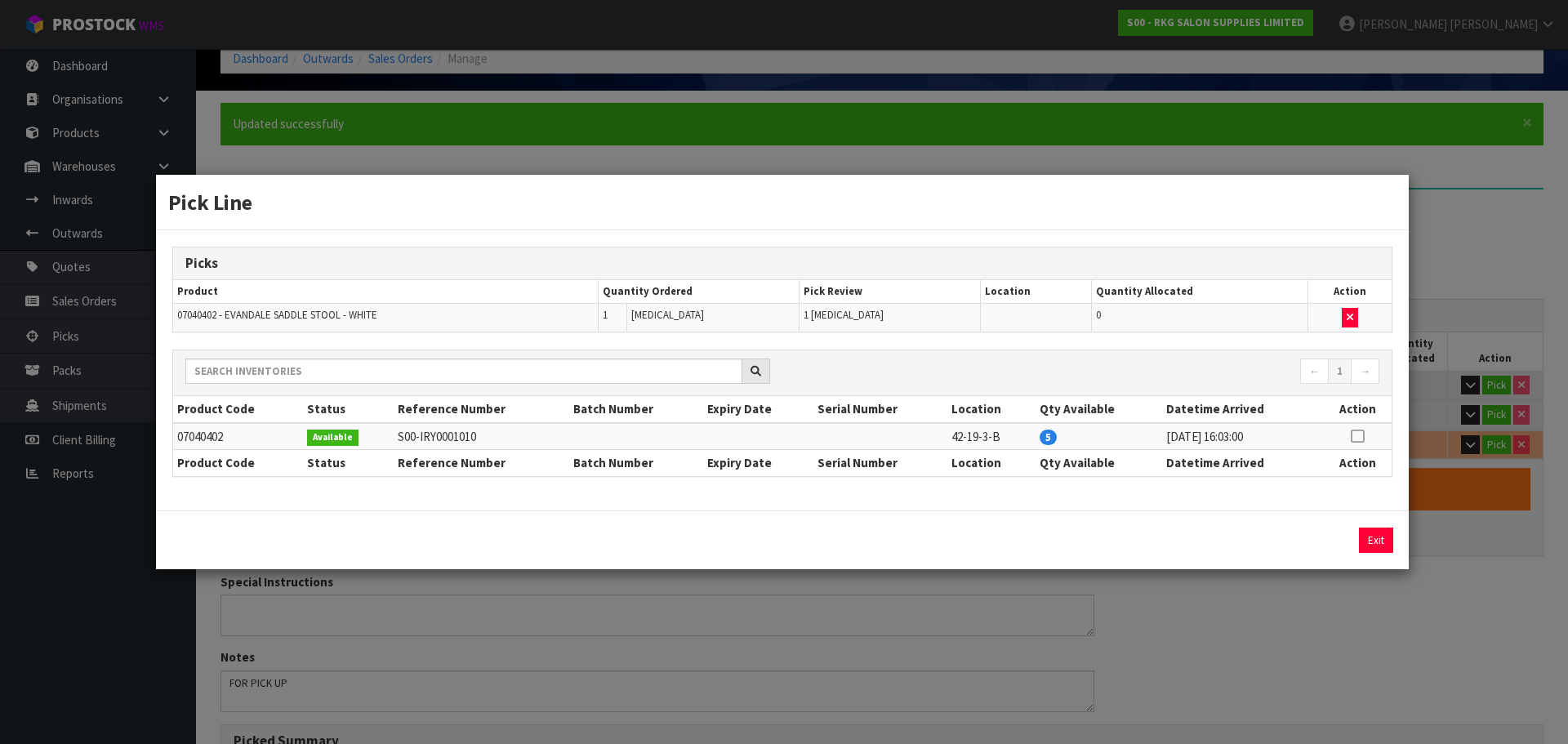
click at [1364, 436] on icon at bounding box center [1358, 436] width 13 height 1
click at [1327, 543] on button "Assign Pick" at bounding box center [1321, 540] width 67 height 25
type input "Piece x 2"
type input "4"
type input "0.121976"
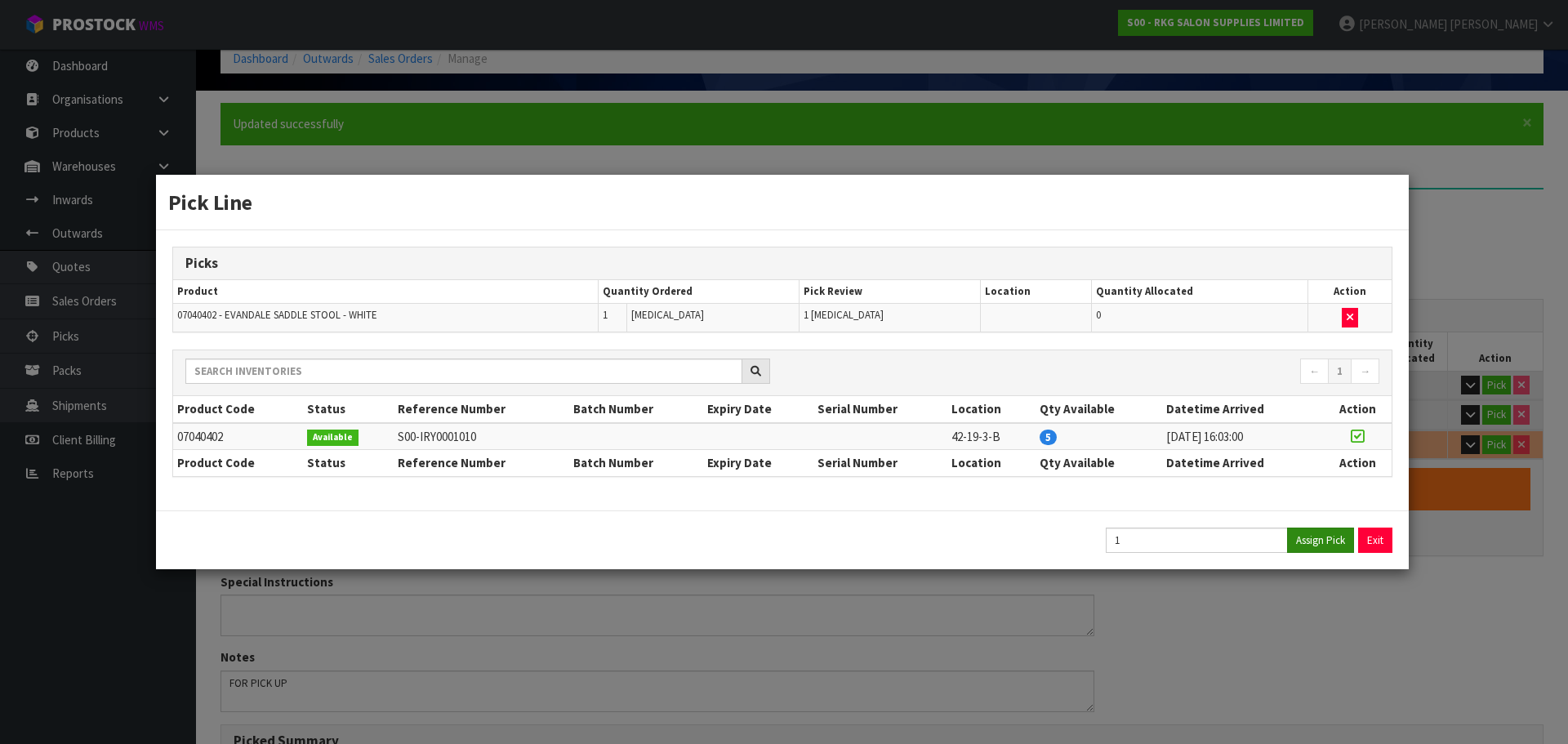
type input "18.6"
click at [1376, 540] on button "Exit" at bounding box center [1377, 540] width 34 height 25
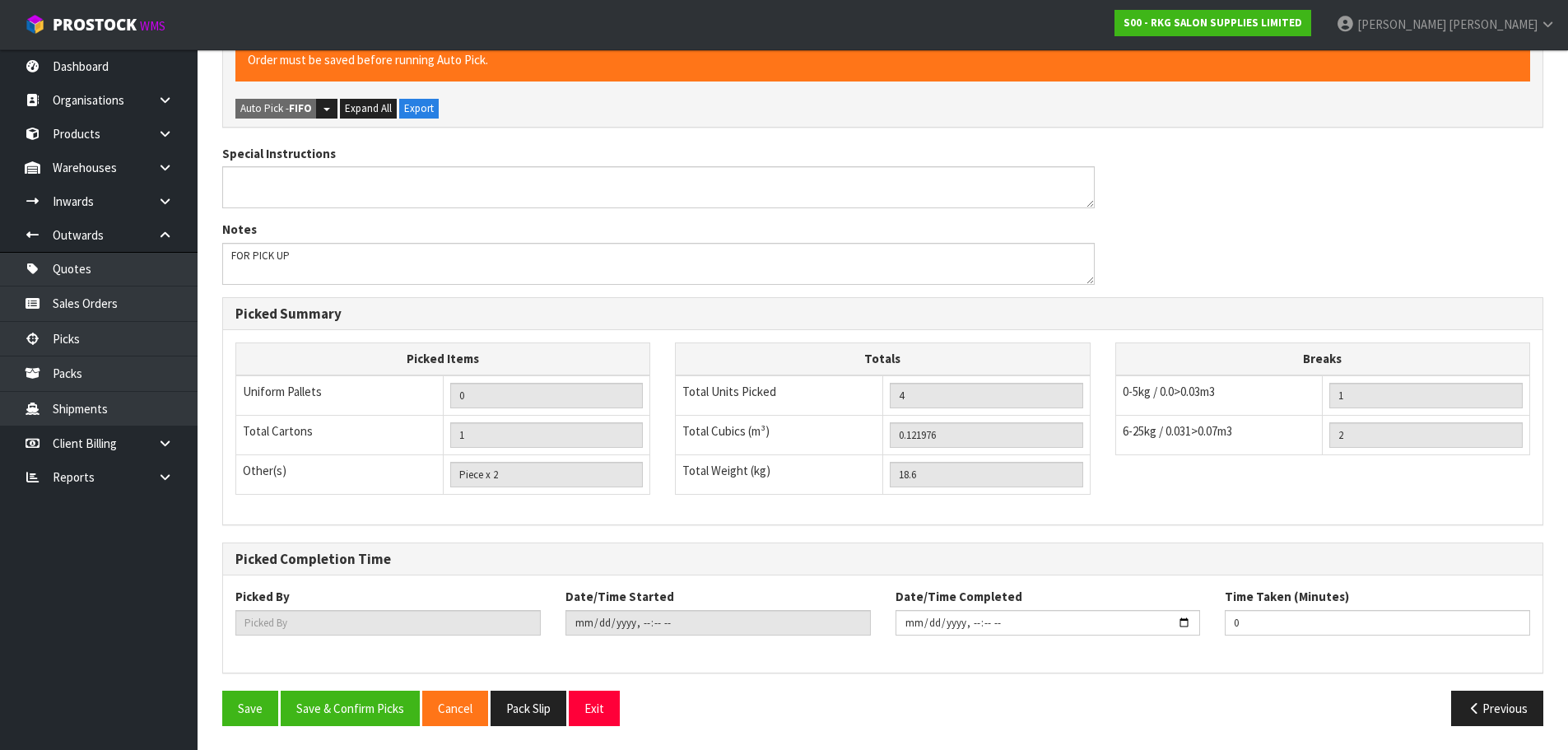
scroll to position [516, 0]
click at [382, 712] on button "Save & Confirm Picks" at bounding box center [350, 707] width 139 height 35
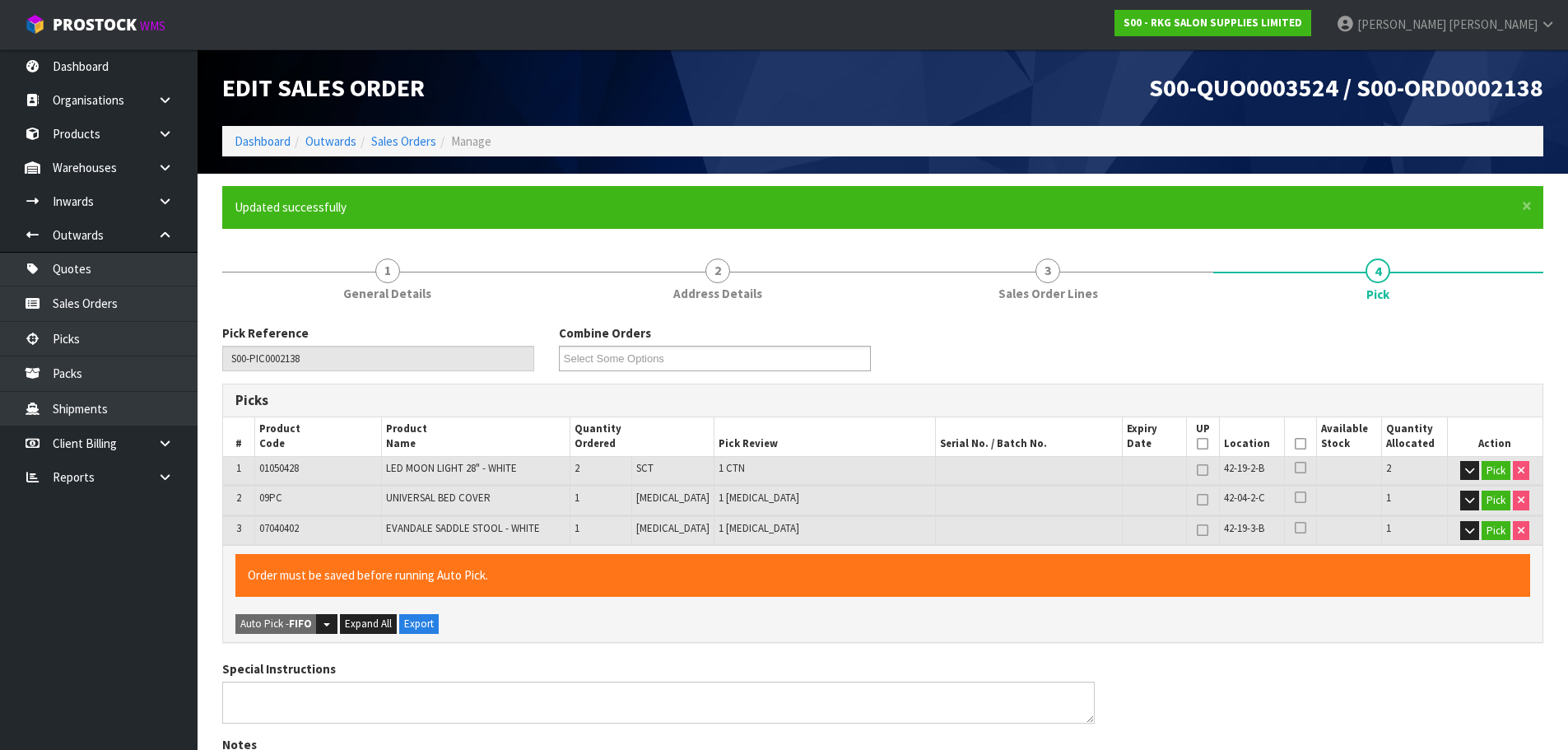
type input "[PERSON_NAME]"
type input "[DATE]T14:06:21"
